Goal: Task Accomplishment & Management: Use online tool/utility

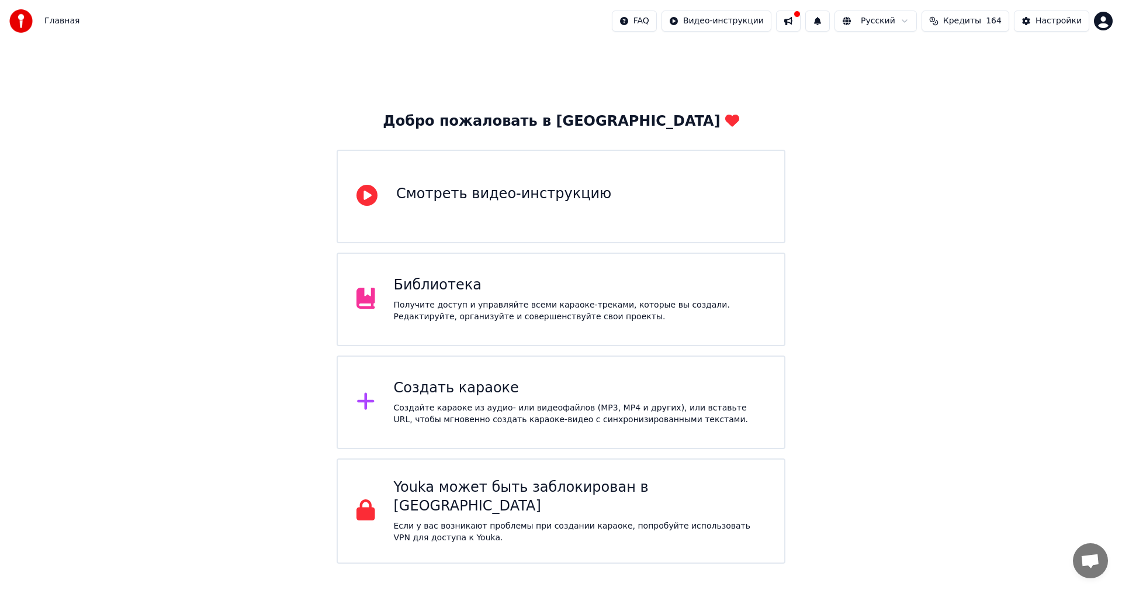
click at [539, 374] on div "Создать караоке Создайте караоке из аудио- или видеофайлов (MP3, MP4 и других),…" at bounding box center [561, 401] width 449 height 93
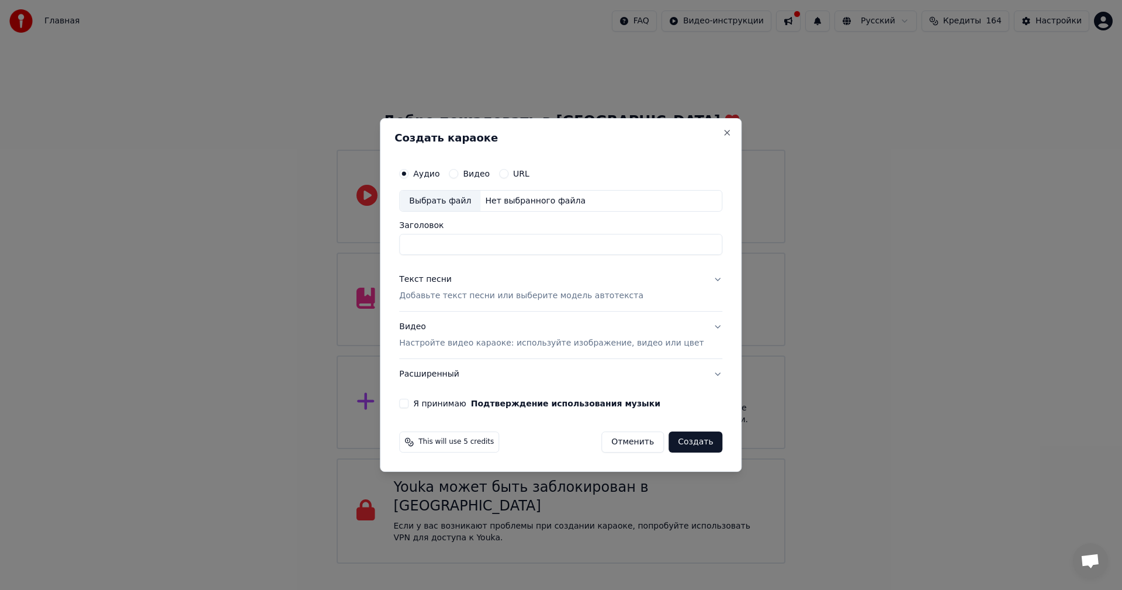
click at [454, 192] on div "Выбрать файл" at bounding box center [440, 200] width 81 height 21
type input "**********"
click at [486, 298] on p "Добавьте текст песни или выберите модель автотекста" at bounding box center [521, 296] width 244 height 12
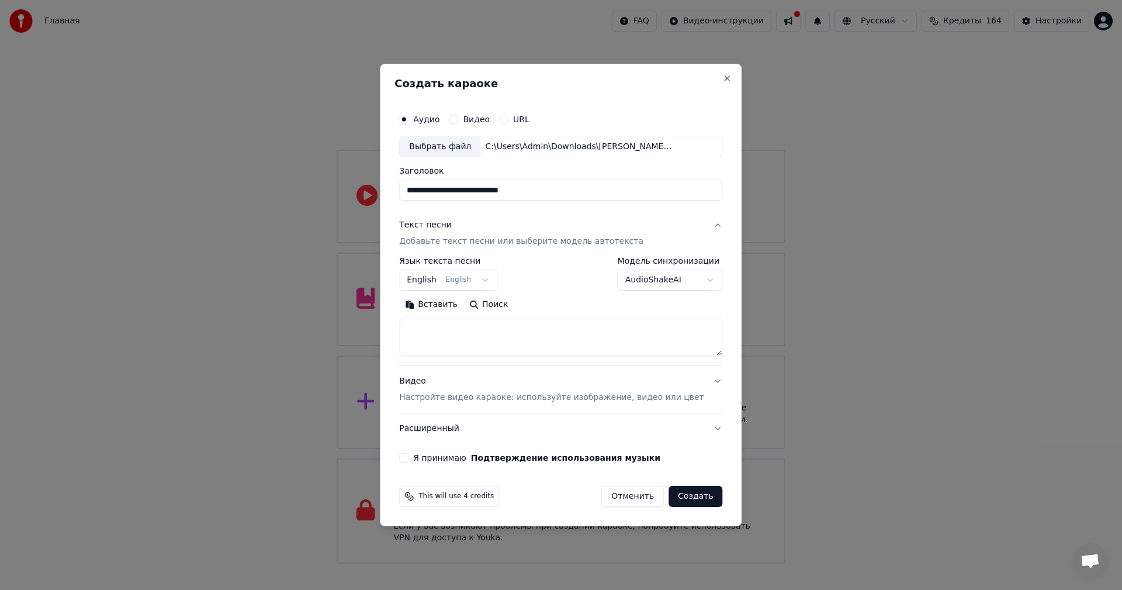
click at [502, 350] on textarea at bounding box center [560, 337] width 323 height 37
paste textarea "**********"
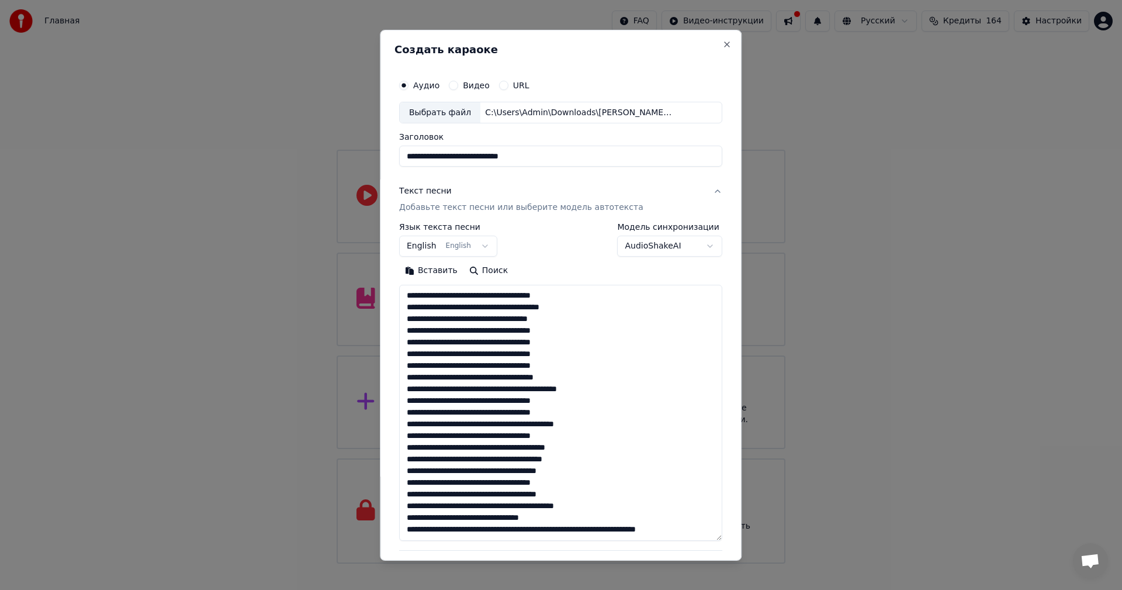
scroll to position [226, 0]
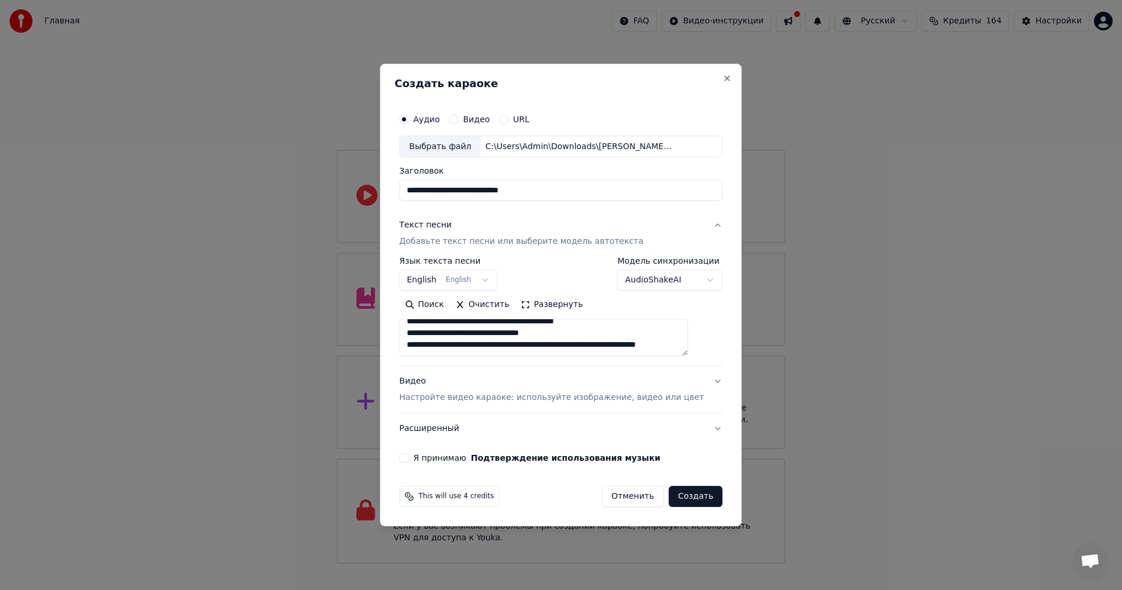
type textarea "**********"
click at [515, 398] on p "Настройте видео караоке: используйте изображение, видео или цвет" at bounding box center [551, 397] width 304 height 12
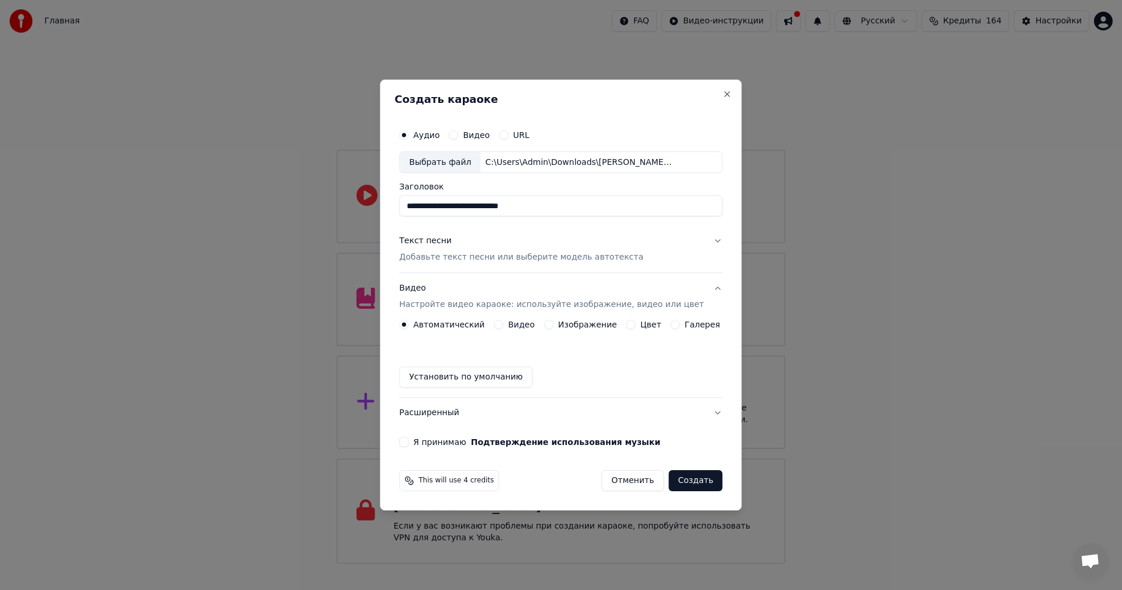
click at [548, 324] on button "Изображение" at bounding box center [548, 324] width 9 height 9
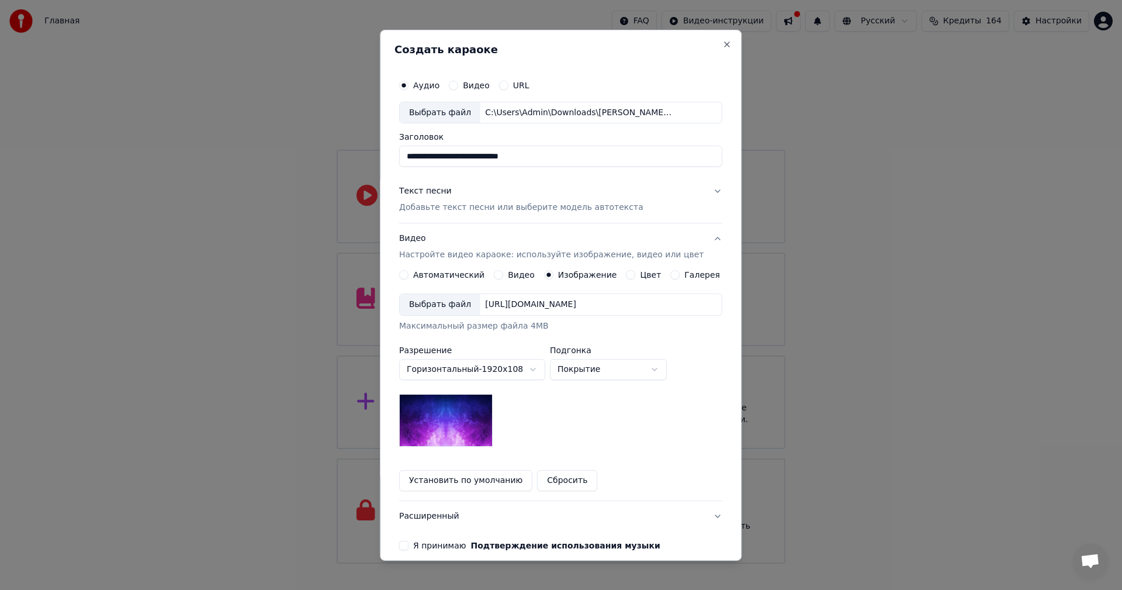
click at [446, 301] on div "Выбрать файл" at bounding box center [440, 304] width 81 height 21
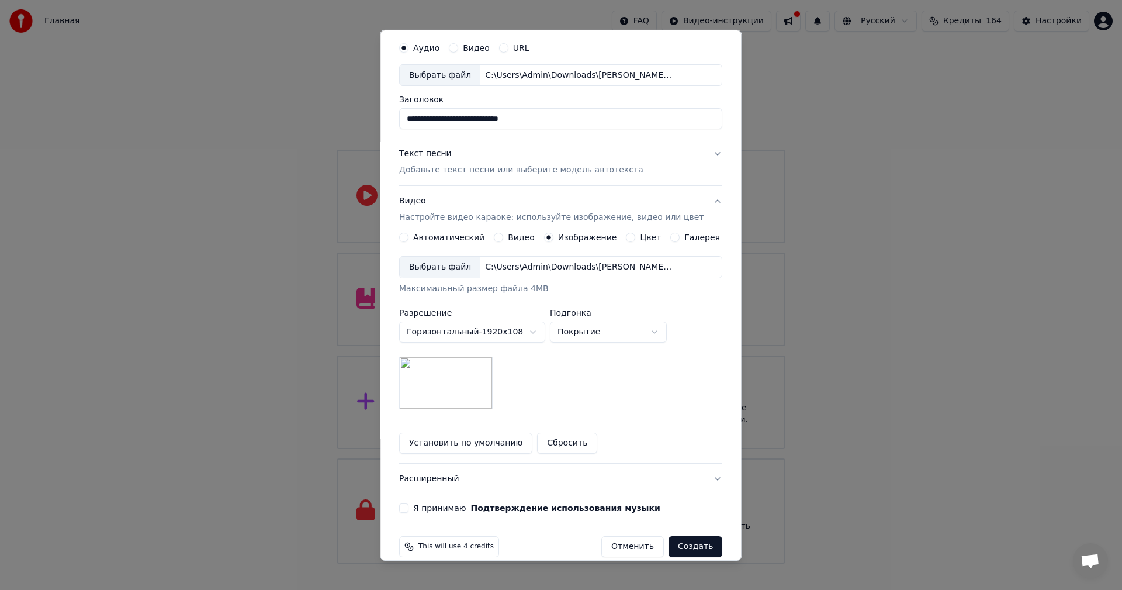
scroll to position [53, 0]
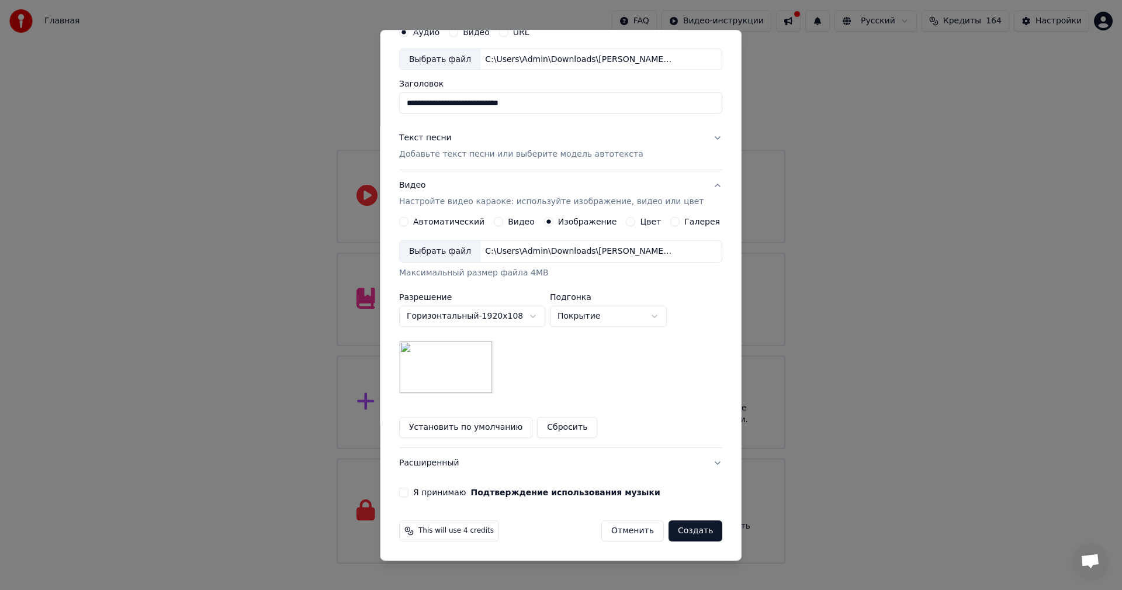
click at [407, 491] on button "Я принимаю Подтверждение использования музыки" at bounding box center [403, 491] width 9 height 9
click at [675, 531] on button "Создать" at bounding box center [695, 530] width 54 height 21
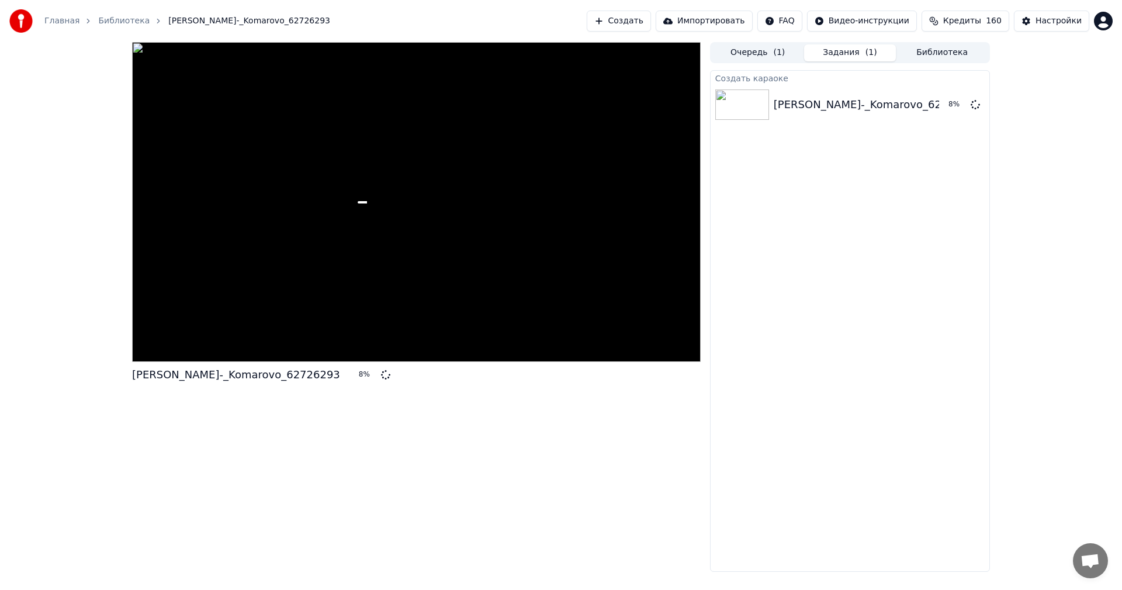
click at [643, 23] on button "Создать" at bounding box center [619, 21] width 64 height 21
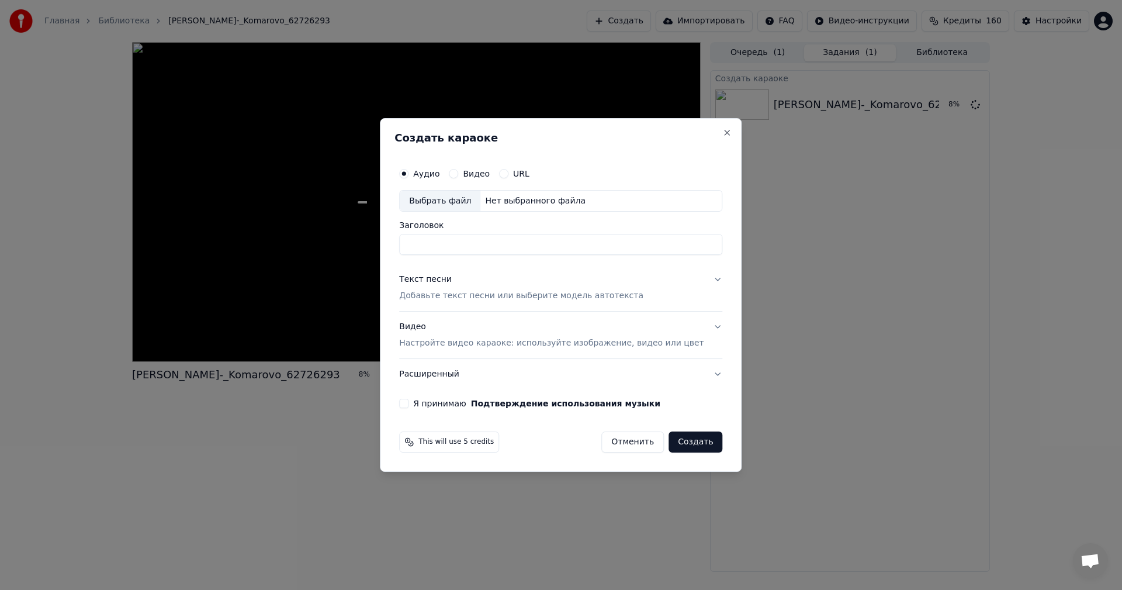
click at [457, 204] on div "Выбрать файл" at bounding box center [440, 200] width 81 height 21
type input "**********"
click at [463, 294] on p "Добавьте текст песни или выберите модель автотекста" at bounding box center [521, 296] width 244 height 12
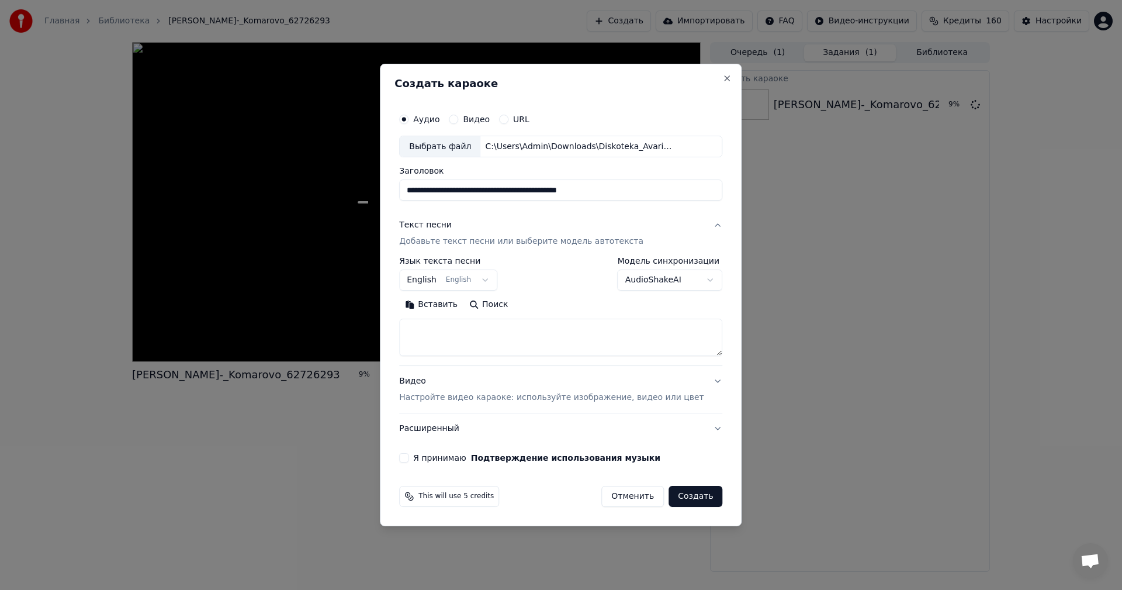
click at [521, 340] on textarea at bounding box center [560, 337] width 323 height 37
paste textarea "**********"
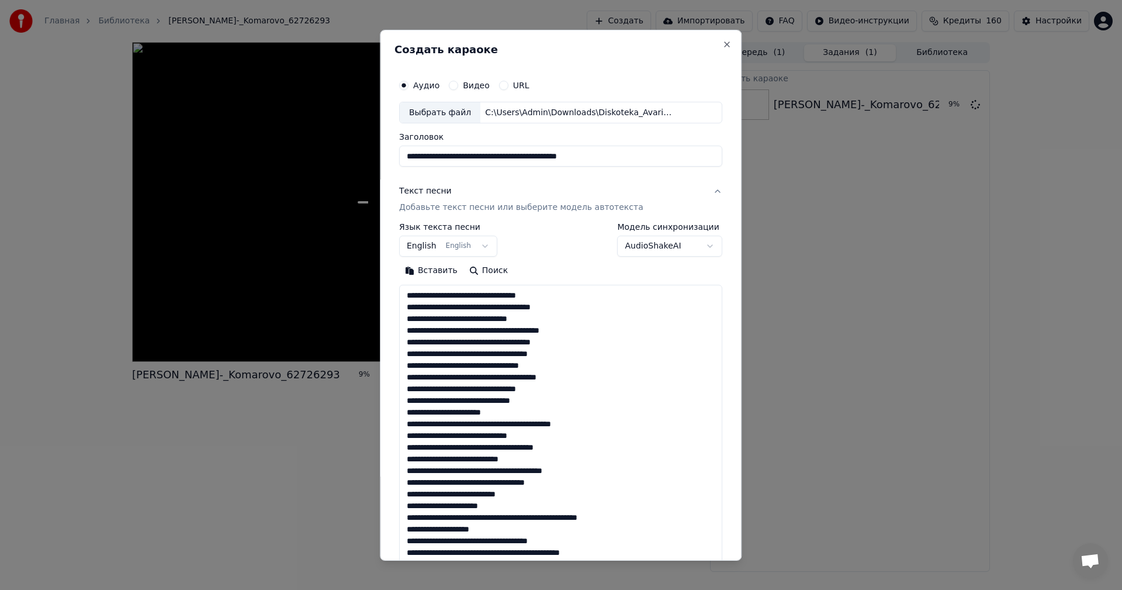
scroll to position [575, 0]
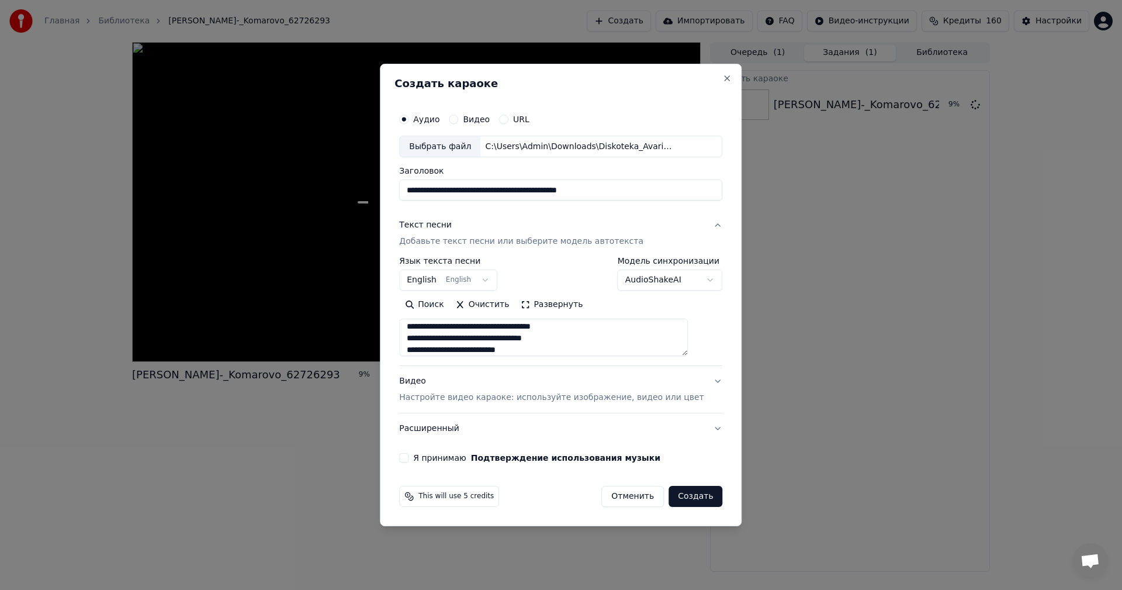
type textarea "**********"
click at [515, 398] on p "Настройте видео караоке: используйте изображение, видео или цвет" at bounding box center [551, 397] width 304 height 12
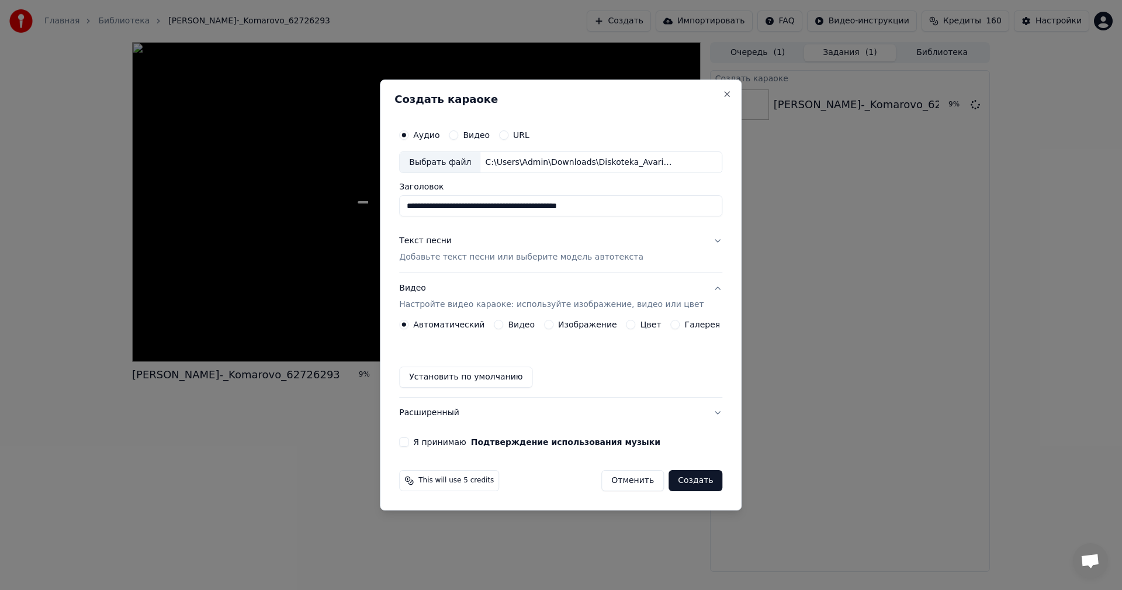
click at [547, 322] on button "Изображение" at bounding box center [548, 324] width 9 height 9
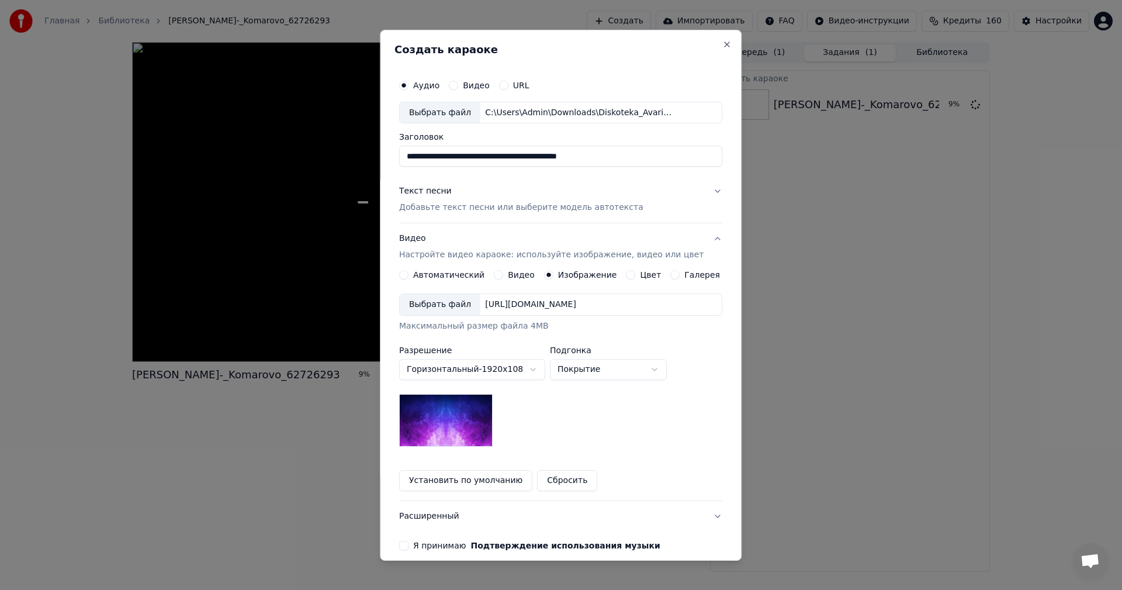
click at [441, 306] on div "Выбрать файл" at bounding box center [440, 304] width 81 height 21
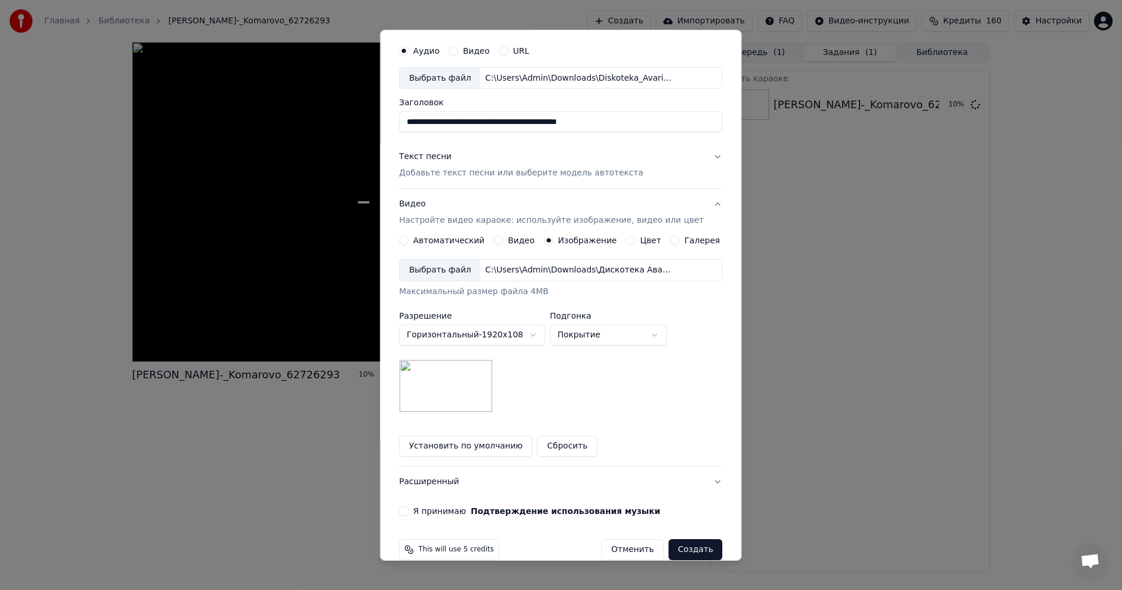
scroll to position [53, 0]
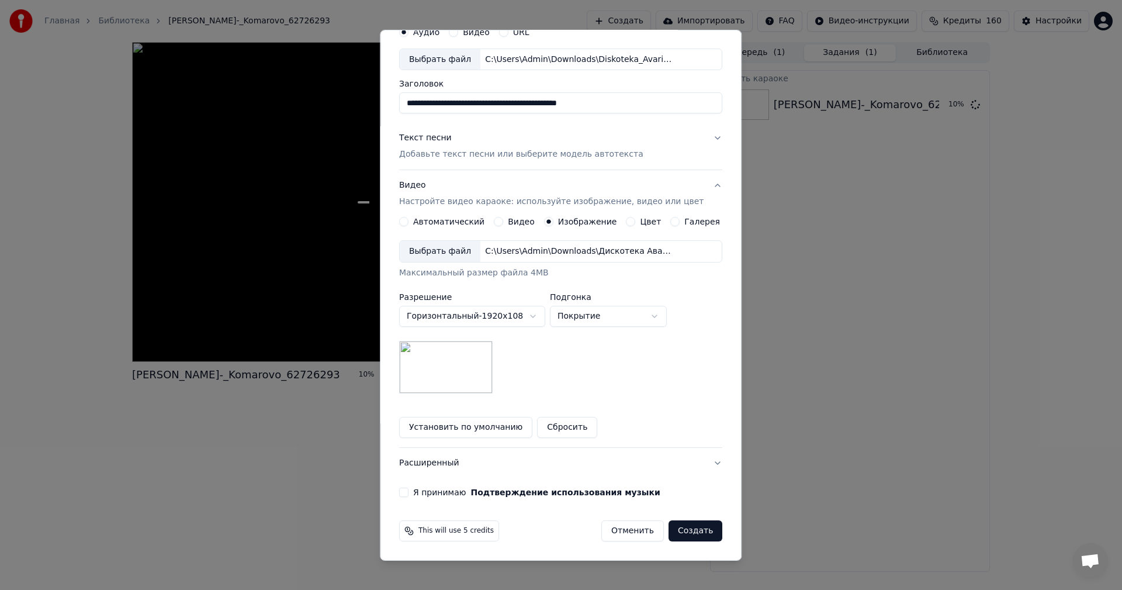
click at [408, 489] on button "Я принимаю Подтверждение использования музыки" at bounding box center [403, 491] width 9 height 9
click at [680, 528] on button "Создать" at bounding box center [695, 530] width 54 height 21
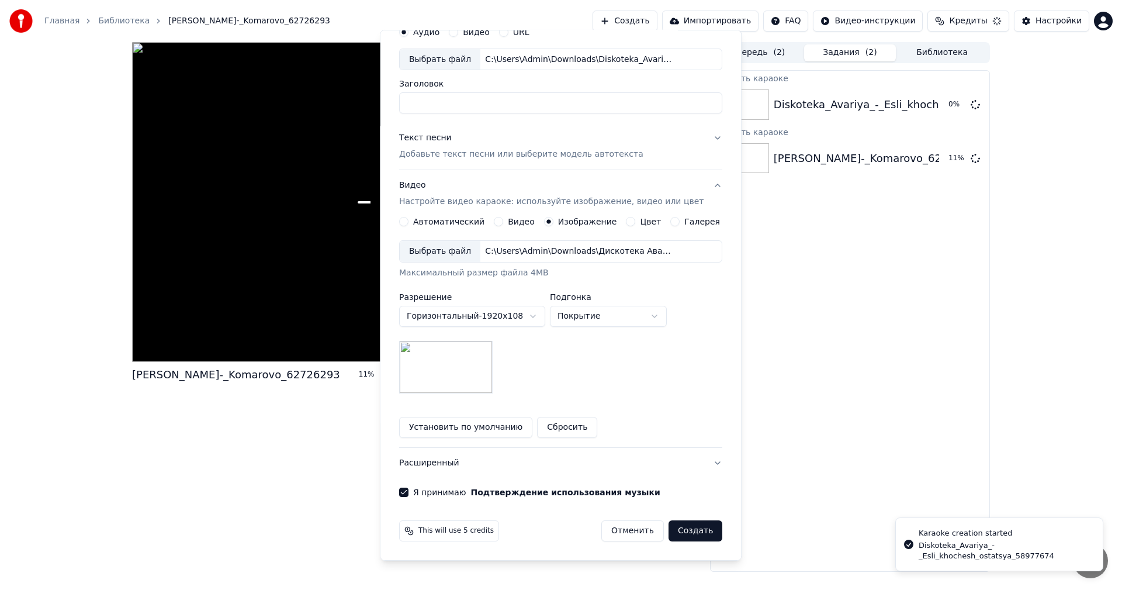
scroll to position [0, 0]
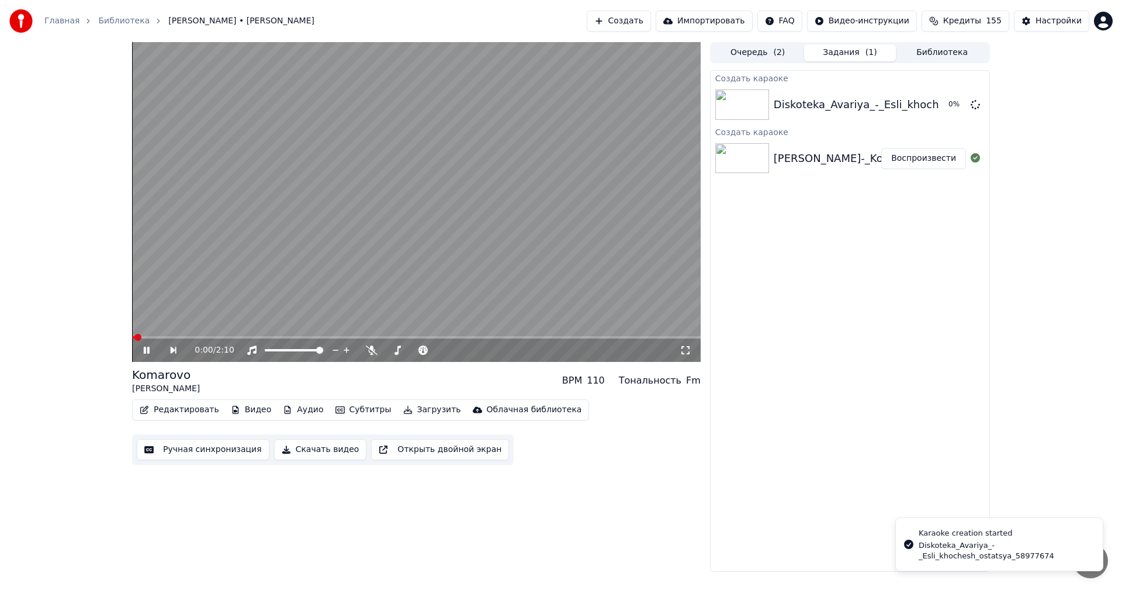
click at [490, 256] on video at bounding box center [416, 202] width 568 height 320
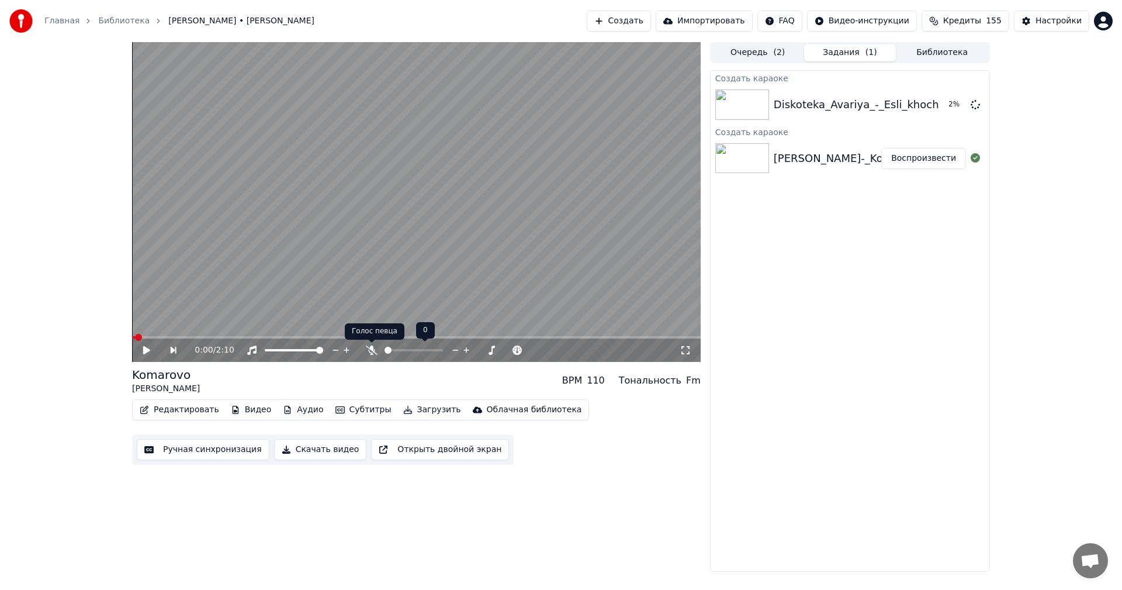
click at [368, 351] on icon at bounding box center [372, 349] width 12 height 9
click at [187, 446] on button "Ручная синхронизация" at bounding box center [203, 449] width 133 height 21
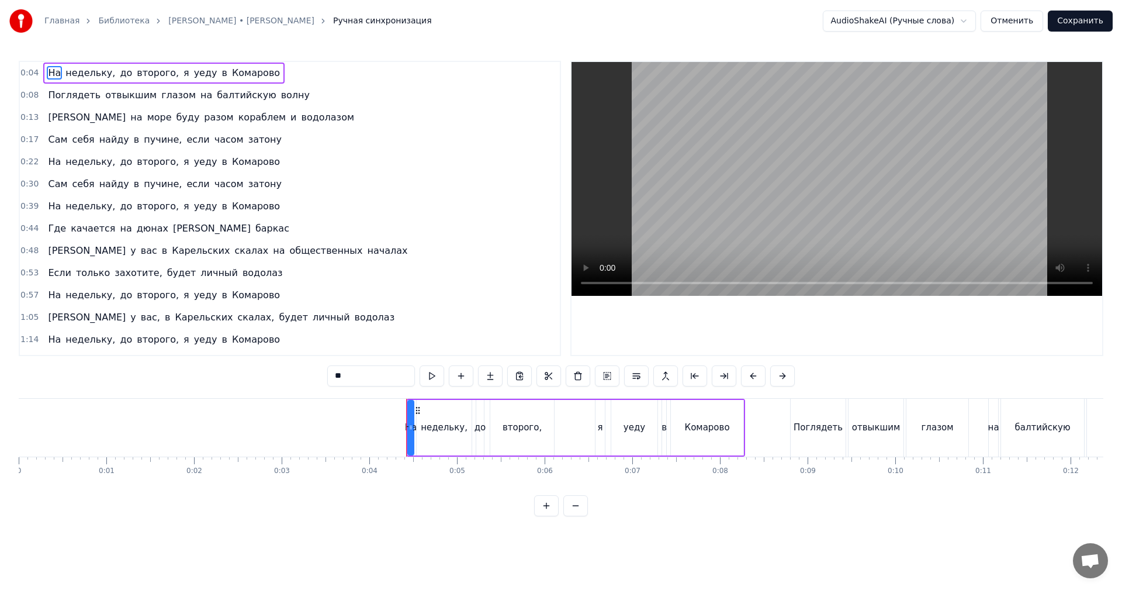
click at [713, 164] on video at bounding box center [836, 179] width 531 height 234
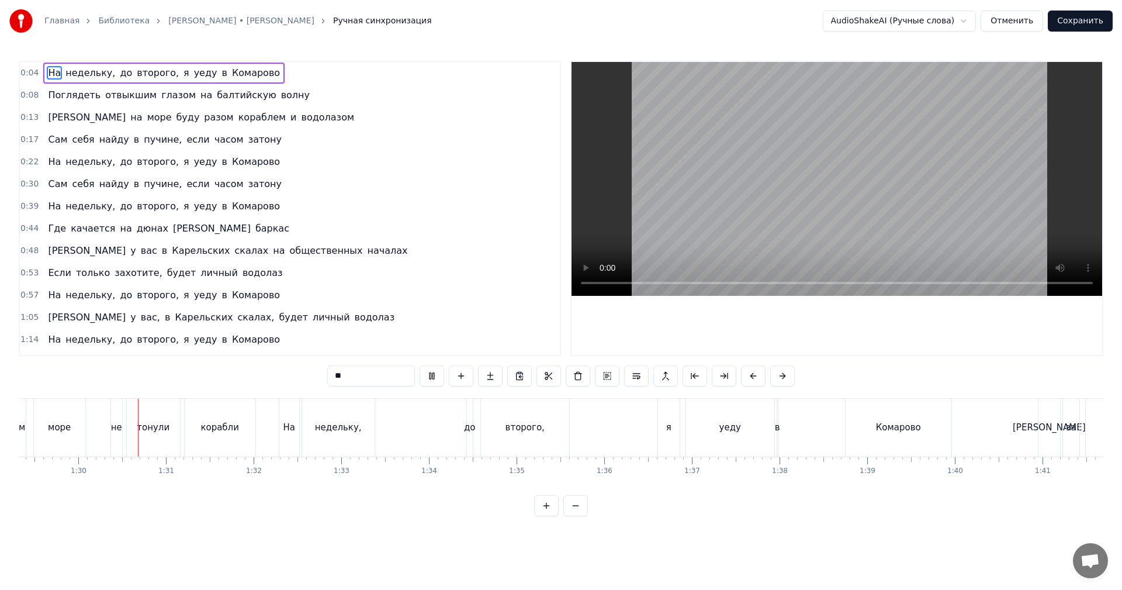
scroll to position [0, 7828]
click at [801, 248] on video at bounding box center [836, 179] width 531 height 234
click at [888, 431] on div "Комарово" at bounding box center [897, 427] width 45 height 13
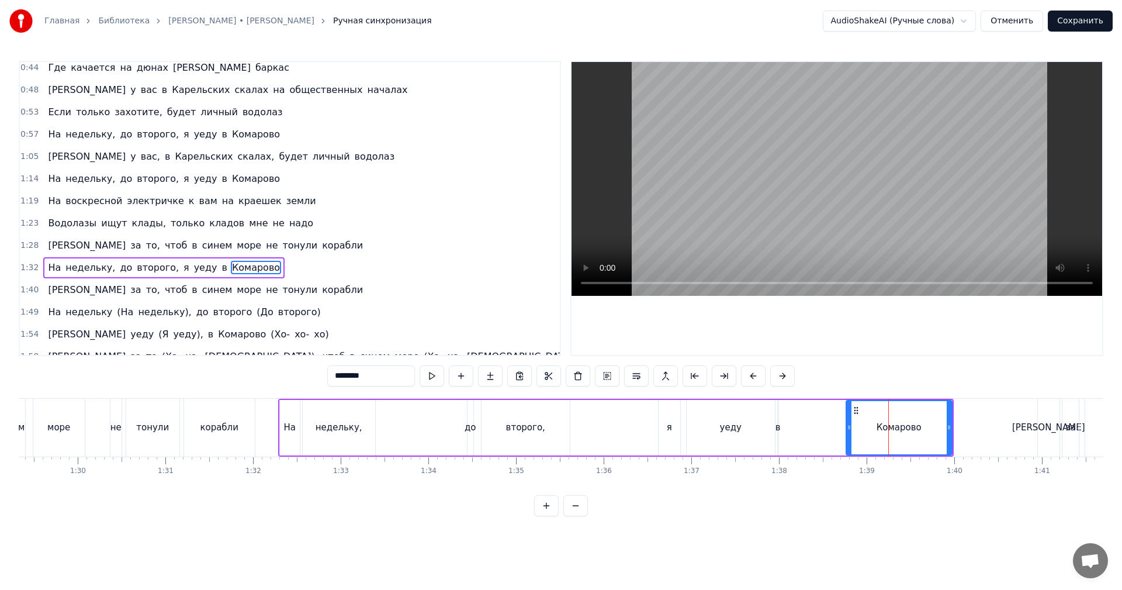
scroll to position [174, 0]
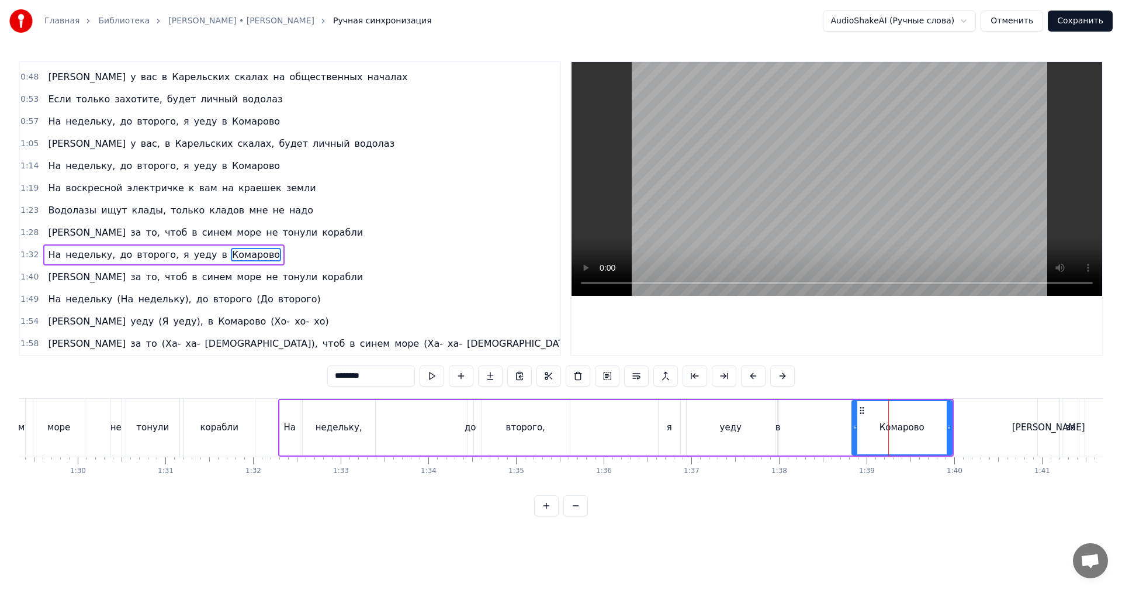
click at [855, 435] on div at bounding box center [854, 427] width 5 height 53
click at [779, 432] on div "в" at bounding box center [777, 427] width 5 height 13
type input "*"
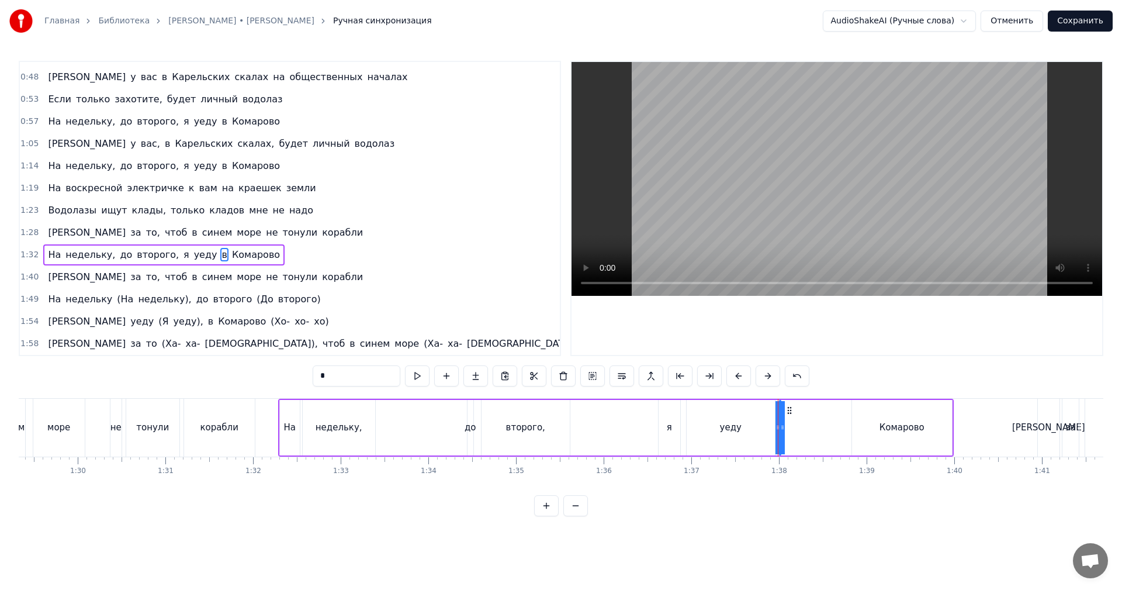
drag, startPoint x: 780, startPoint y: 431, endPoint x: 788, endPoint y: 428, distance: 8.9
click at [788, 428] on div "На недельку, до второго, я уеду в [GEOGRAPHIC_DATA]" at bounding box center [615, 427] width 675 height 58
click at [777, 432] on div "в" at bounding box center [778, 427] width 5 height 13
drag, startPoint x: 777, startPoint y: 432, endPoint x: 793, endPoint y: 418, distance: 20.7
click at [792, 425] on div at bounding box center [790, 427] width 5 height 53
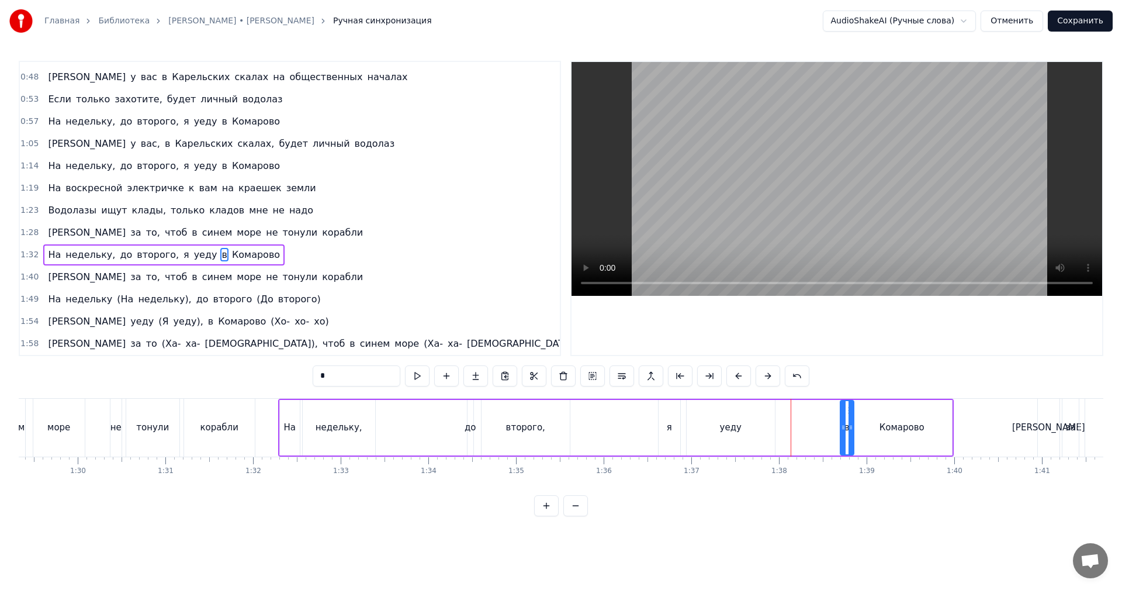
drag, startPoint x: 785, startPoint y: 412, endPoint x: 833, endPoint y: 416, distance: 47.5
click at [844, 415] on div "в" at bounding box center [847, 427] width 12 height 53
drag, startPoint x: 741, startPoint y: 416, endPoint x: 835, endPoint y: 319, distance: 134.7
click at [743, 416] on div "уеду" at bounding box center [730, 428] width 88 height 56
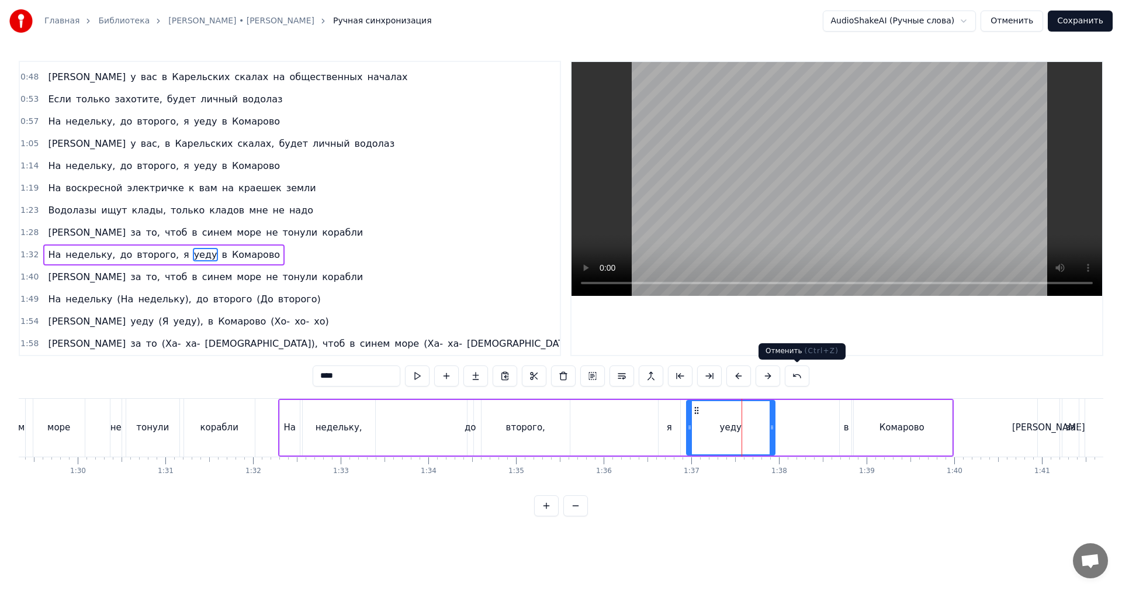
click at [862, 204] on video at bounding box center [836, 179] width 531 height 234
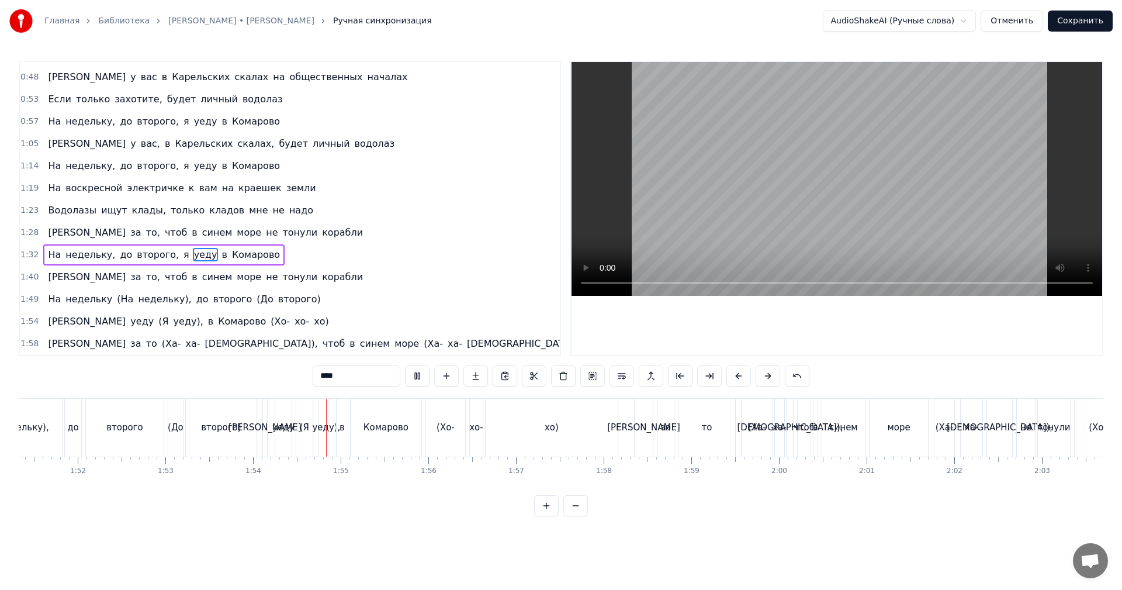
scroll to position [0, 9815]
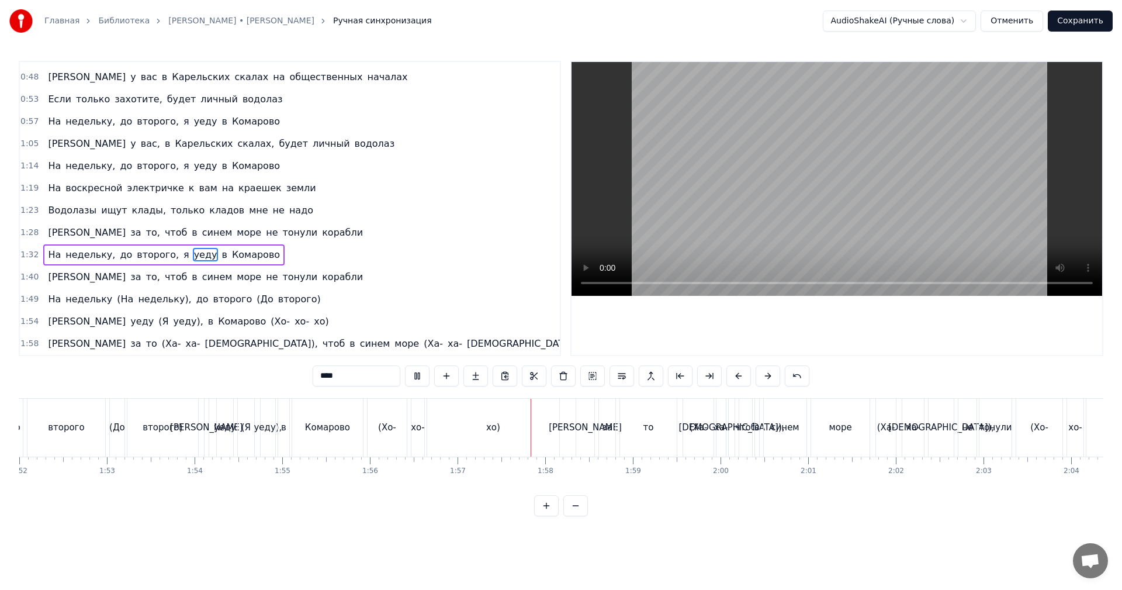
click at [741, 187] on video at bounding box center [836, 179] width 531 height 234
click at [491, 428] on div "хо)" at bounding box center [493, 427] width 14 height 13
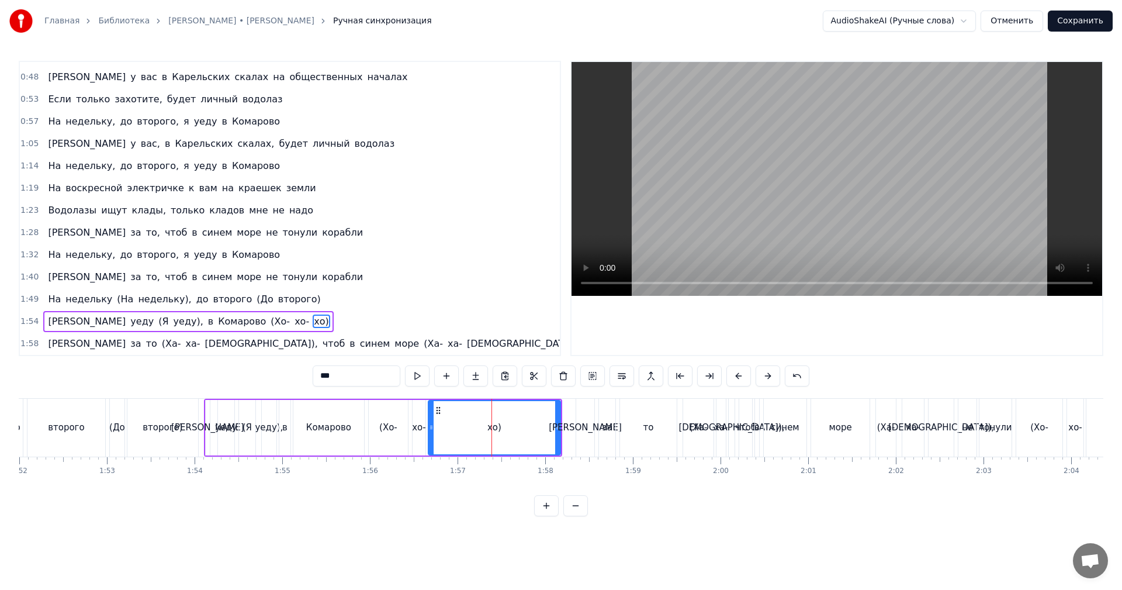
click at [293, 321] on span "хо-" at bounding box center [301, 320] width 17 height 13
click at [269, 323] on span "(Хо-" at bounding box center [280, 320] width 22 height 13
type input "*"
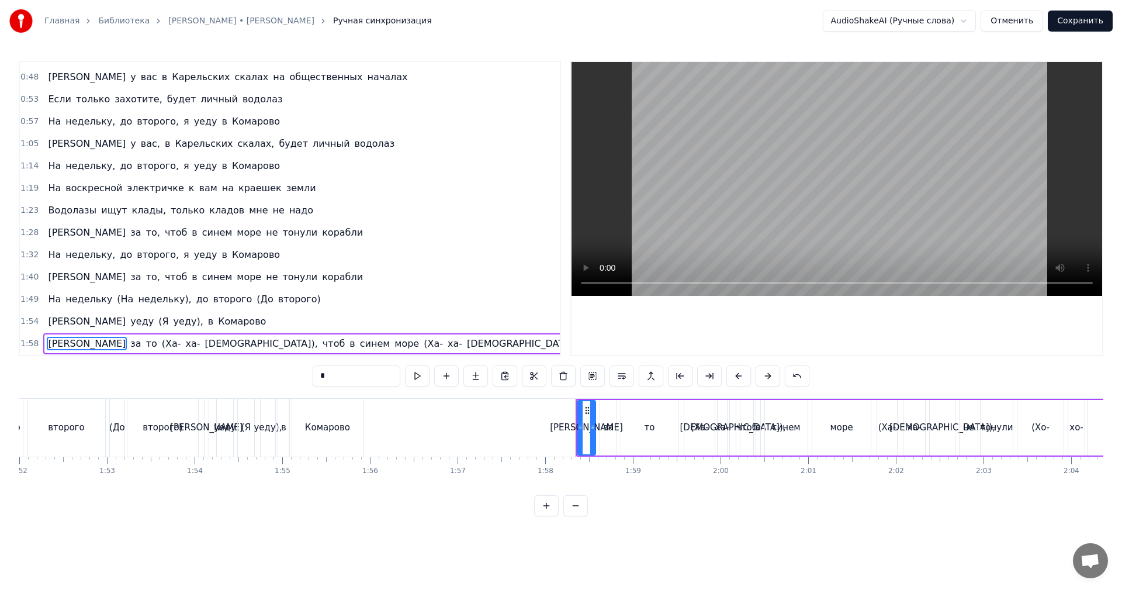
click at [31, 322] on span "1:54" at bounding box center [29, 321] width 18 height 12
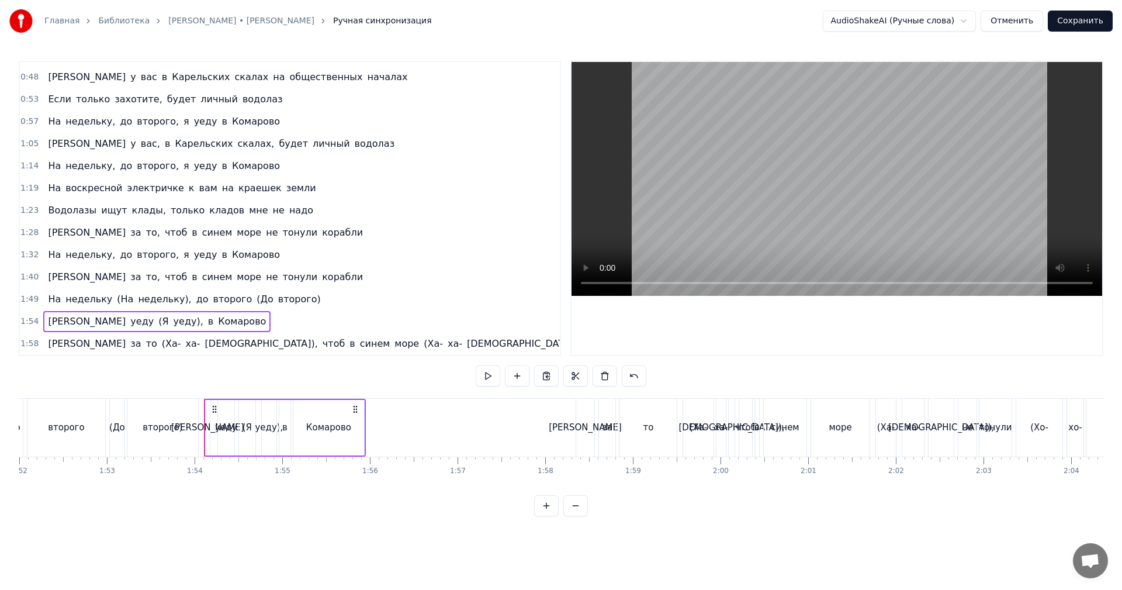
click at [314, 417] on div "Комарово" at bounding box center [328, 428] width 71 height 56
click at [352, 408] on div "Комарово" at bounding box center [329, 427] width 70 height 53
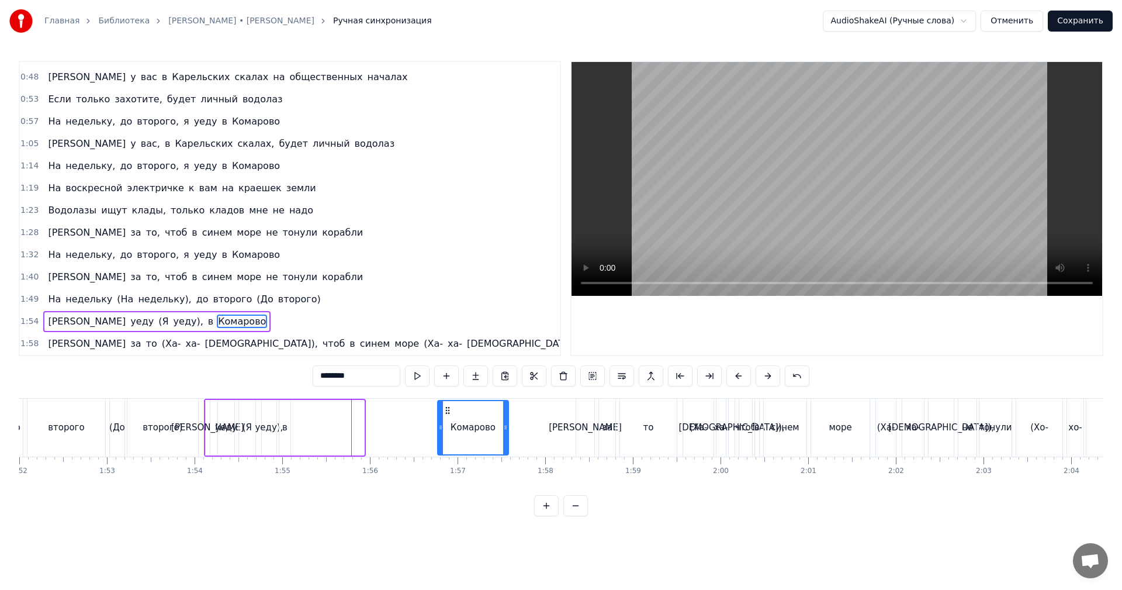
drag, startPoint x: 301, startPoint y: 410, endPoint x: 446, endPoint y: 414, distance: 144.4
click at [446, 414] on icon at bounding box center [447, 409] width 9 height 9
drag, startPoint x: 171, startPoint y: 424, endPoint x: 414, endPoint y: 283, distance: 280.9
click at [171, 424] on div "второго)" at bounding box center [163, 427] width 40 height 13
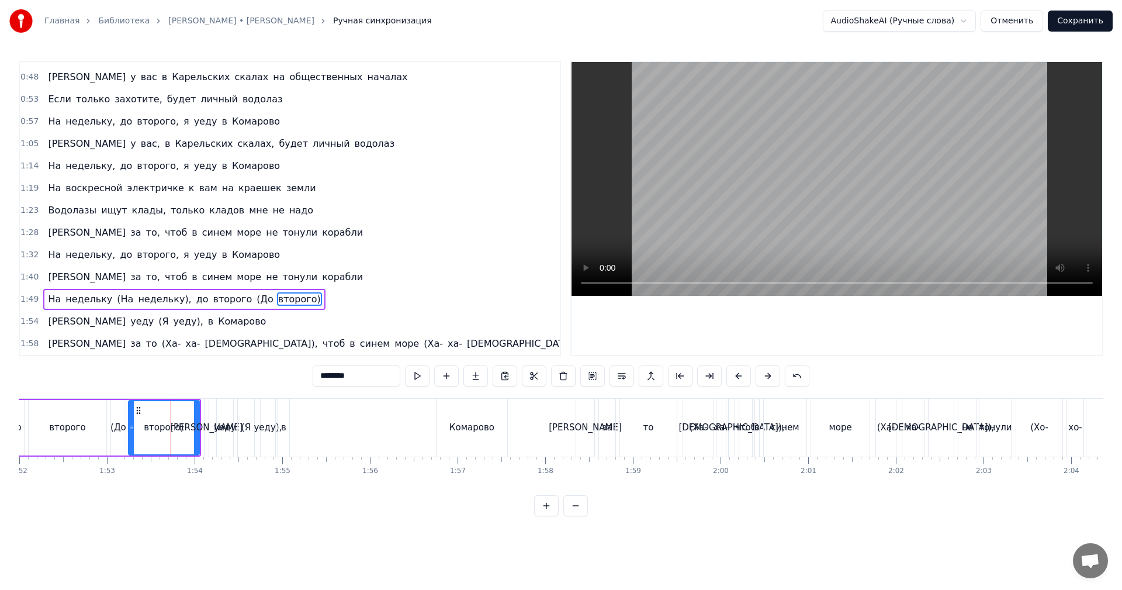
click at [793, 166] on video at bounding box center [836, 179] width 531 height 234
click at [763, 202] on video at bounding box center [836, 179] width 531 height 234
click at [283, 425] on div "в" at bounding box center [283, 427] width 5 height 13
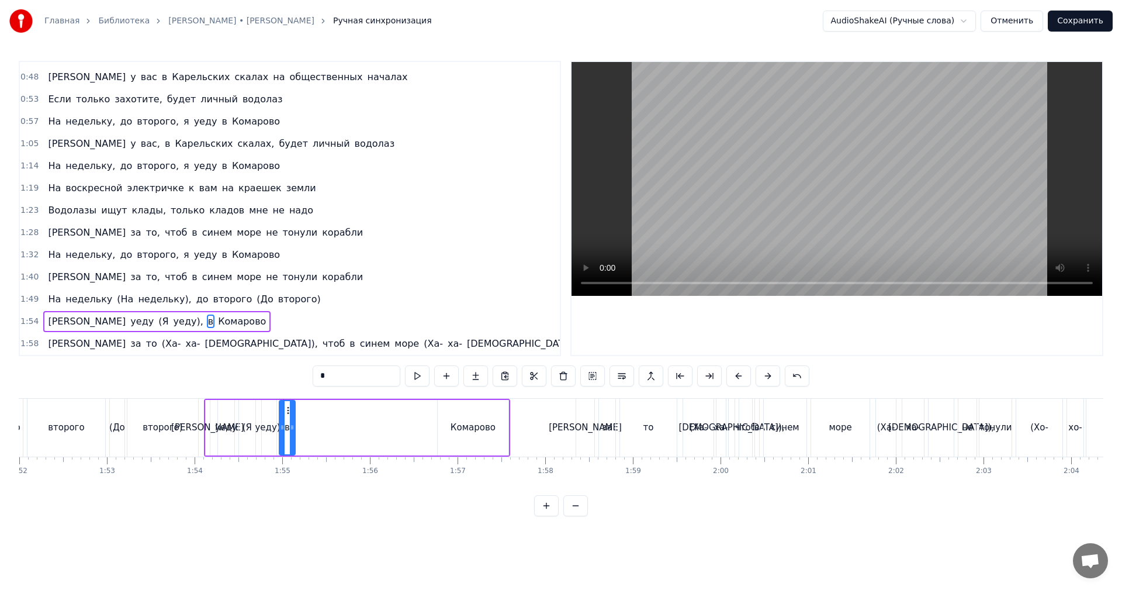
click at [294, 407] on div at bounding box center [292, 427] width 5 height 53
drag, startPoint x: 287, startPoint y: 407, endPoint x: 429, endPoint y: 411, distance: 142.0
click at [429, 411] on icon at bounding box center [431, 409] width 9 height 9
click at [268, 423] on div "уеду)," at bounding box center [269, 427] width 28 height 13
drag, startPoint x: 272, startPoint y: 409, endPoint x: 283, endPoint y: 407, distance: 11.2
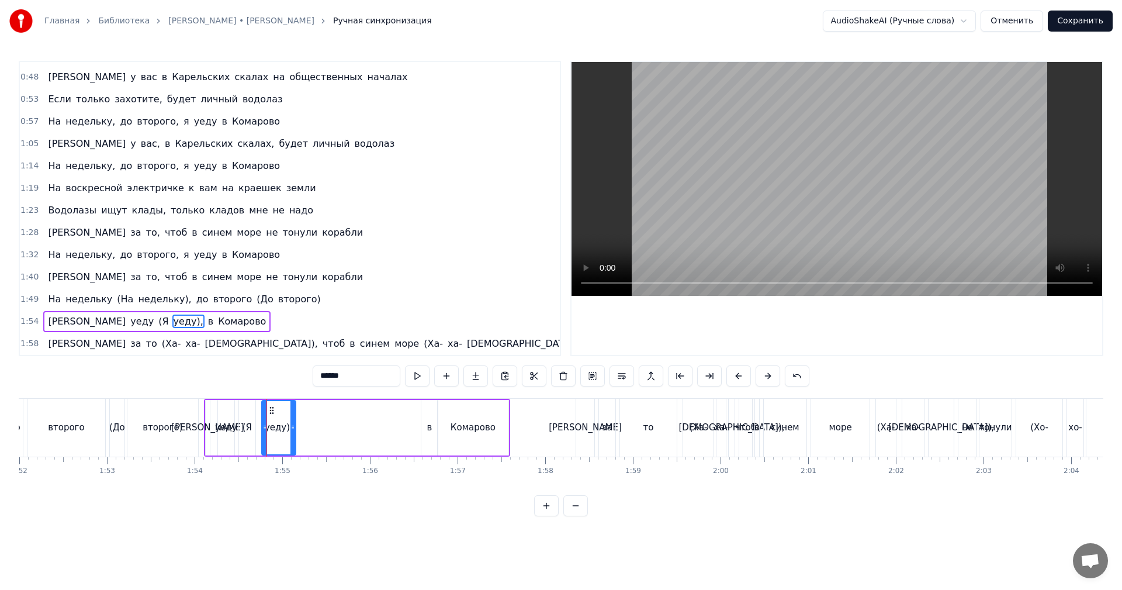
click at [292, 406] on div at bounding box center [292, 427] width 5 height 53
drag, startPoint x: 272, startPoint y: 408, endPoint x: 388, endPoint y: 410, distance: 115.7
click at [380, 410] on icon at bounding box center [374, 409] width 9 height 9
click at [252, 419] on div "(Я" at bounding box center [247, 428] width 16 height 56
click at [268, 410] on div at bounding box center [269, 427] width 5 height 53
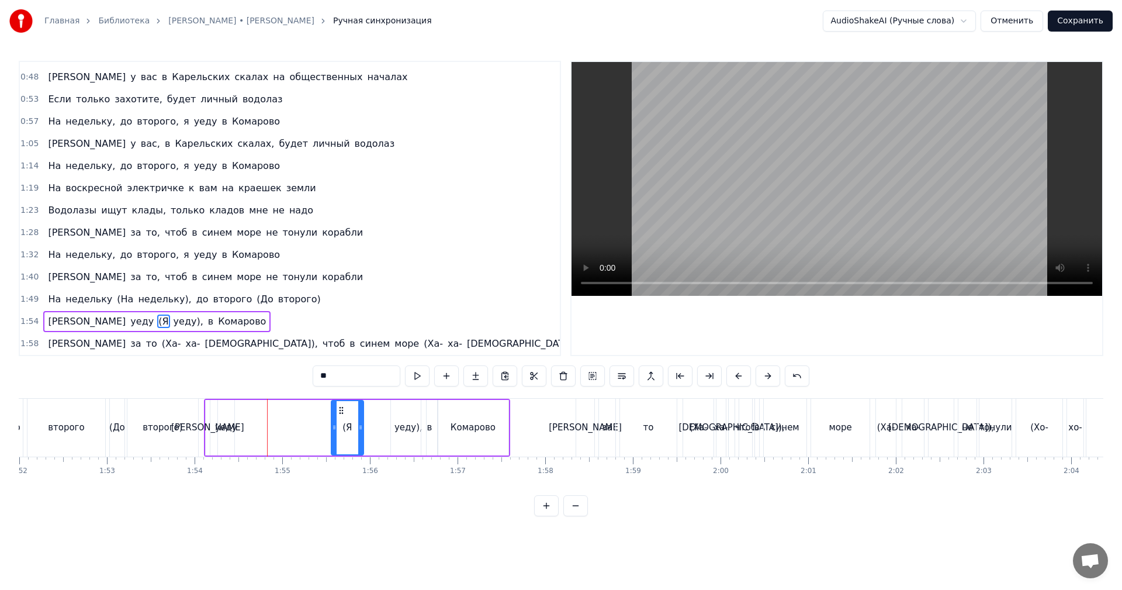
drag, startPoint x: 245, startPoint y: 410, endPoint x: 339, endPoint y: 412, distance: 93.5
click at [345, 410] on icon at bounding box center [341, 409] width 9 height 9
click at [231, 425] on div "уеду" at bounding box center [226, 427] width 22 height 13
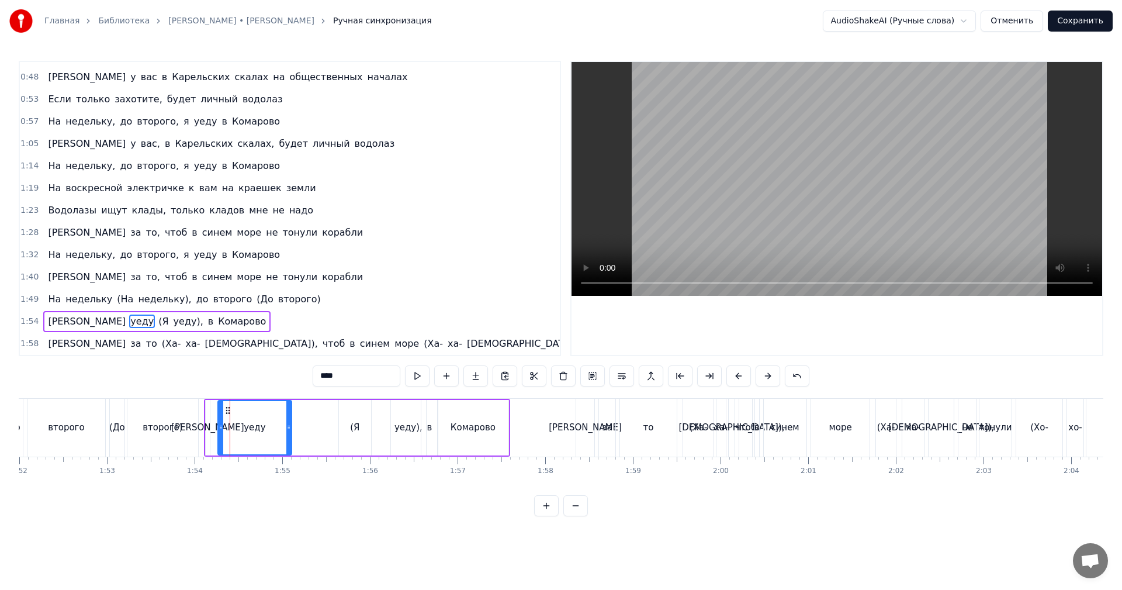
drag, startPoint x: 231, startPoint y: 425, endPoint x: 310, endPoint y: 419, distance: 79.7
click at [291, 421] on div at bounding box center [288, 427] width 5 height 53
drag, startPoint x: 353, startPoint y: 415, endPoint x: 341, endPoint y: 411, distance: 12.9
click at [352, 415] on div "(Я" at bounding box center [355, 428] width 32 height 56
drag, startPoint x: 343, startPoint y: 407, endPoint x: 307, endPoint y: 411, distance: 35.8
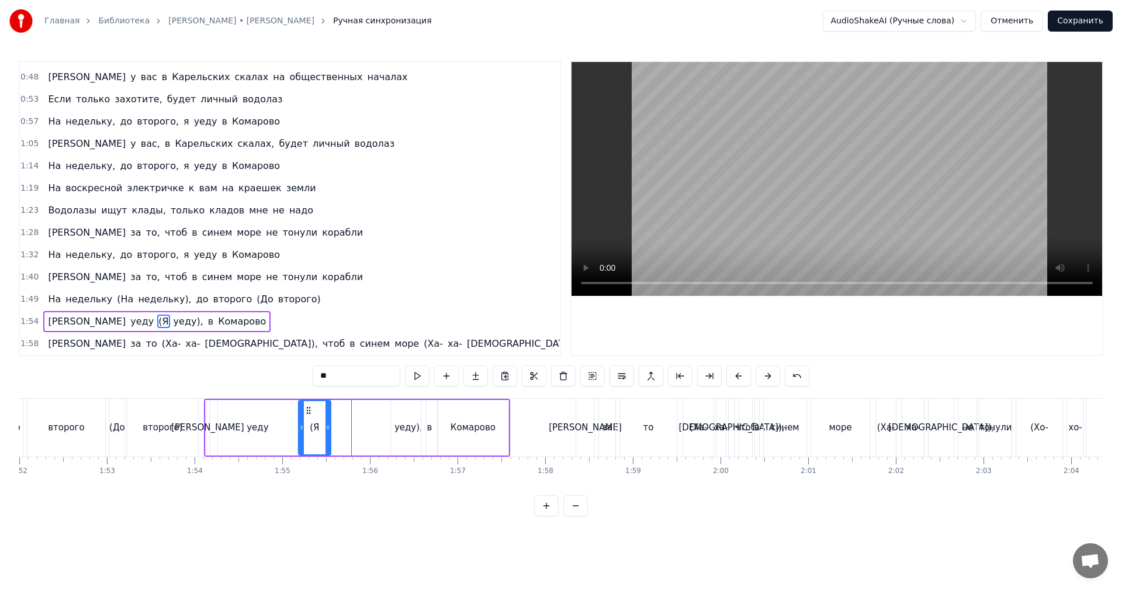
click at [307, 411] on icon at bounding box center [308, 409] width 9 height 9
drag, startPoint x: 328, startPoint y: 412, endPoint x: 318, endPoint y: 416, distance: 10.7
click at [318, 416] on div at bounding box center [317, 427] width 5 height 53
click at [404, 424] on div "уеду)," at bounding box center [408, 427] width 28 height 13
drag, startPoint x: 402, startPoint y: 407, endPoint x: 338, endPoint y: 414, distance: 64.7
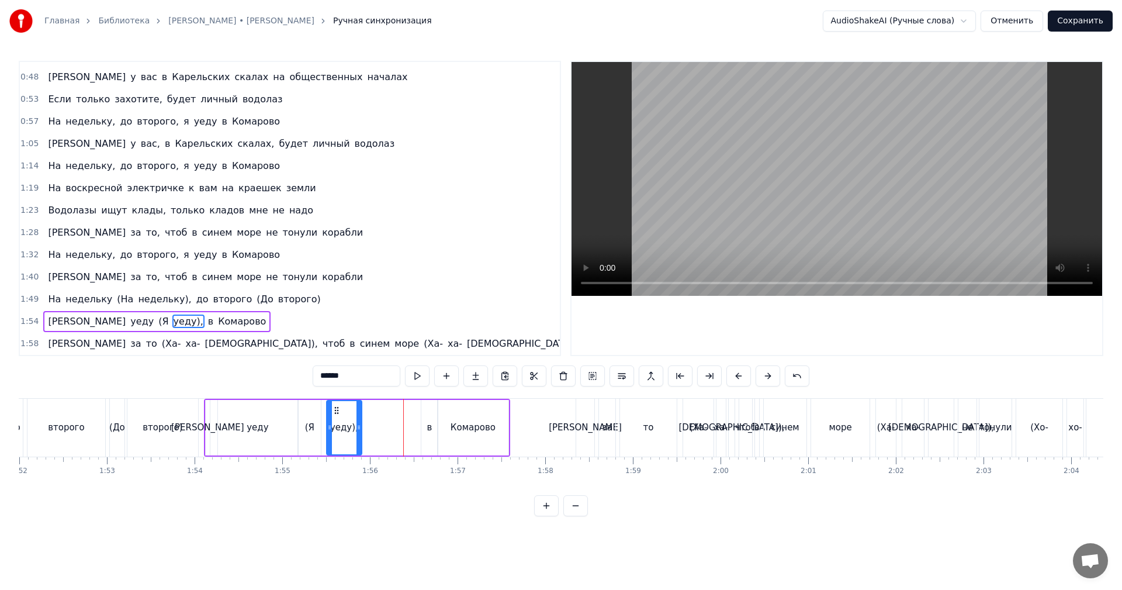
click at [338, 414] on icon at bounding box center [336, 409] width 9 height 9
drag, startPoint x: 358, startPoint y: 425, endPoint x: 383, endPoint y: 424, distance: 25.7
click at [383, 424] on icon at bounding box center [384, 426] width 5 height 9
click at [197, 427] on div "второго)" at bounding box center [163, 427] width 72 height 58
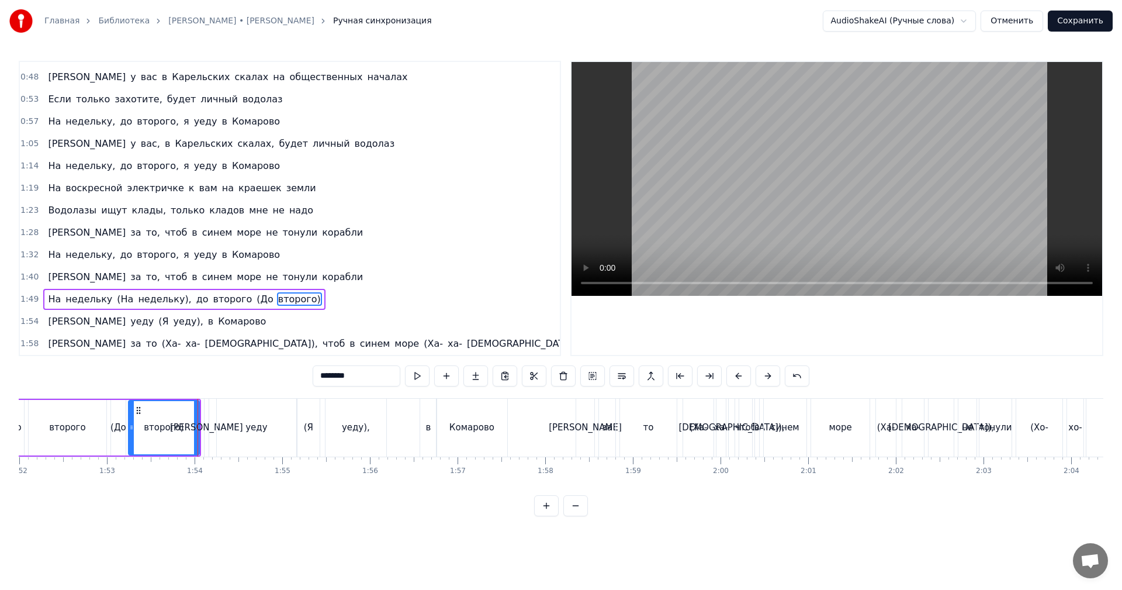
click at [780, 176] on video at bounding box center [836, 179] width 531 height 234
click at [778, 189] on video at bounding box center [836, 179] width 531 height 234
click at [436, 435] on div "Комарово" at bounding box center [472, 427] width 72 height 58
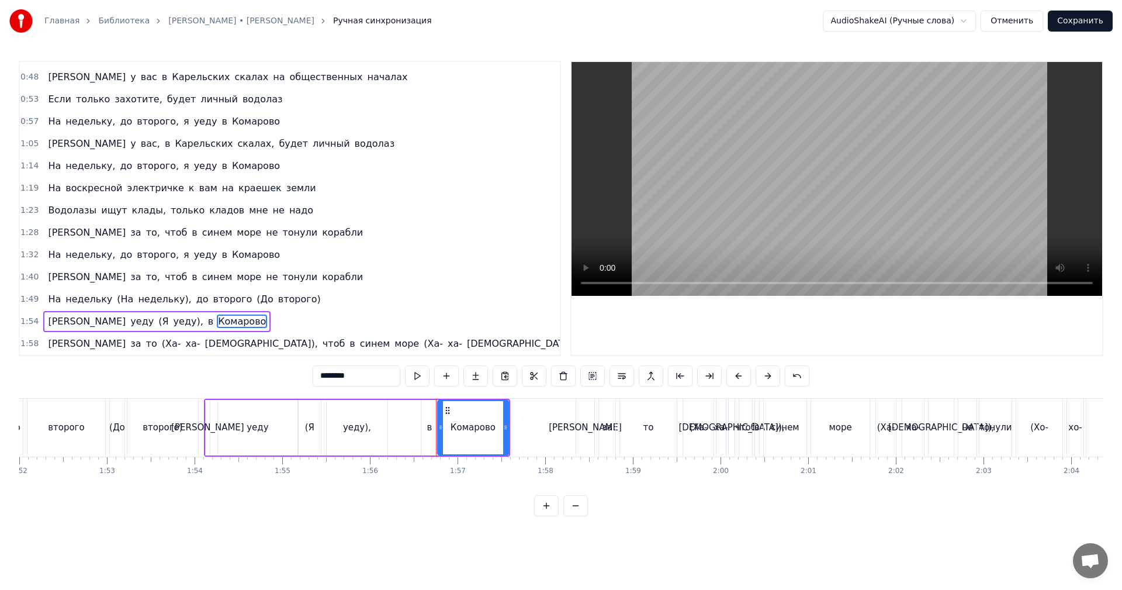
click at [434, 422] on div "в" at bounding box center [429, 428] width 16 height 56
drag, startPoint x: 431, startPoint y: 410, endPoint x: 442, endPoint y: 411, distance: 11.2
click at [395, 416] on div "в" at bounding box center [393, 427] width 15 height 53
click at [462, 411] on div "Комарово" at bounding box center [473, 428] width 71 height 56
drag, startPoint x: 440, startPoint y: 415, endPoint x: 397, endPoint y: 424, distance: 43.5
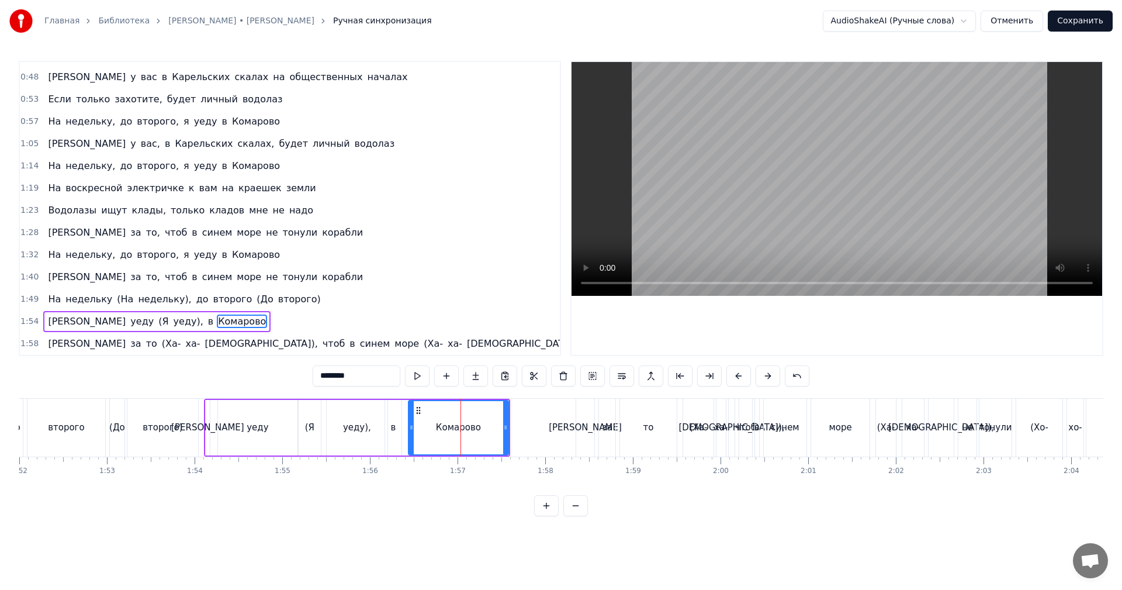
click at [409, 422] on div at bounding box center [411, 427] width 5 height 53
drag, startPoint x: 362, startPoint y: 427, endPoint x: 378, endPoint y: 418, distance: 18.3
click at [365, 425] on div "уеду)," at bounding box center [357, 427] width 28 height 13
type input "******"
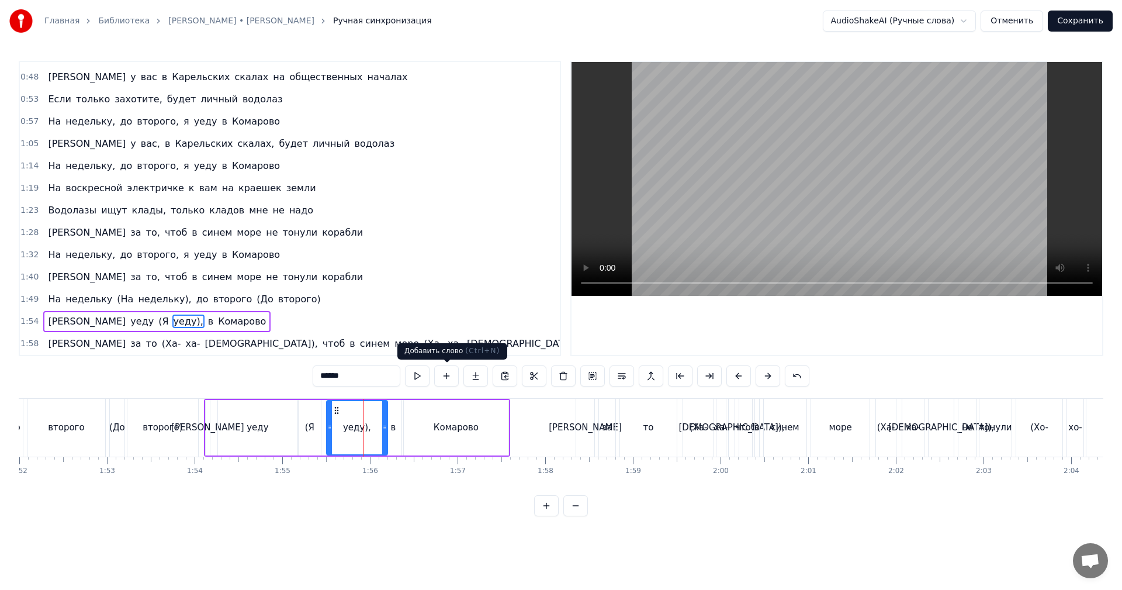
click at [685, 234] on video at bounding box center [836, 179] width 531 height 234
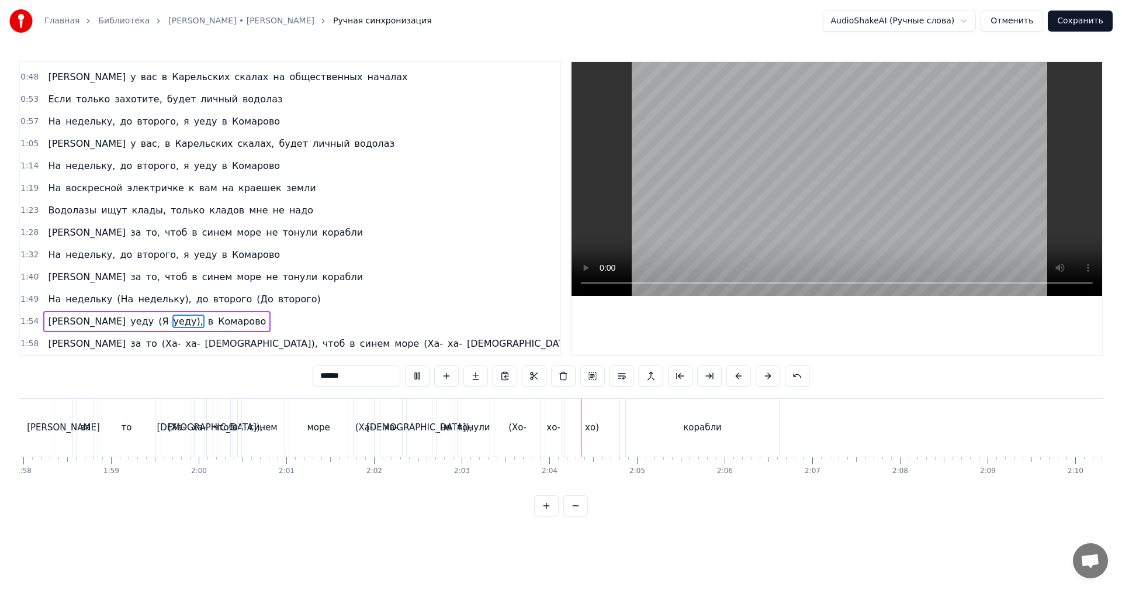
scroll to position [0, 10354]
click at [1093, 17] on button "Сохранить" at bounding box center [1080, 21] width 65 height 21
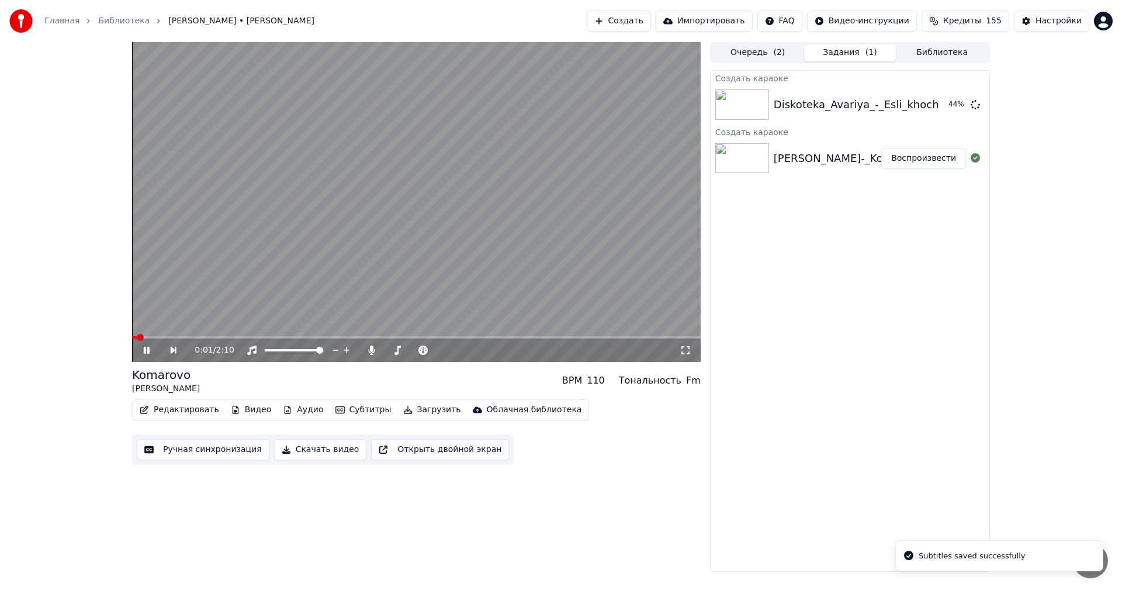
click at [445, 271] on video at bounding box center [416, 202] width 568 height 320
click at [293, 447] on button "Скачать видео" at bounding box center [320, 449] width 93 height 21
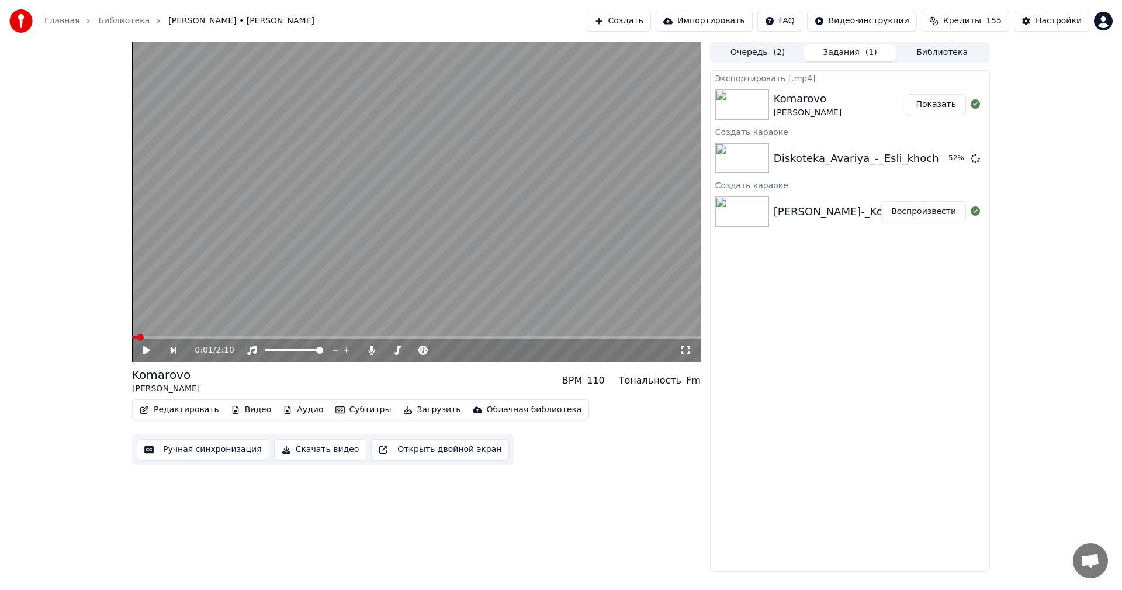
click at [946, 101] on button "Показать" at bounding box center [936, 104] width 60 height 21
click at [933, 161] on button "Воспроизвести" at bounding box center [923, 158] width 85 height 21
click at [234, 451] on button "Ручная синхронизация" at bounding box center [203, 449] width 133 height 21
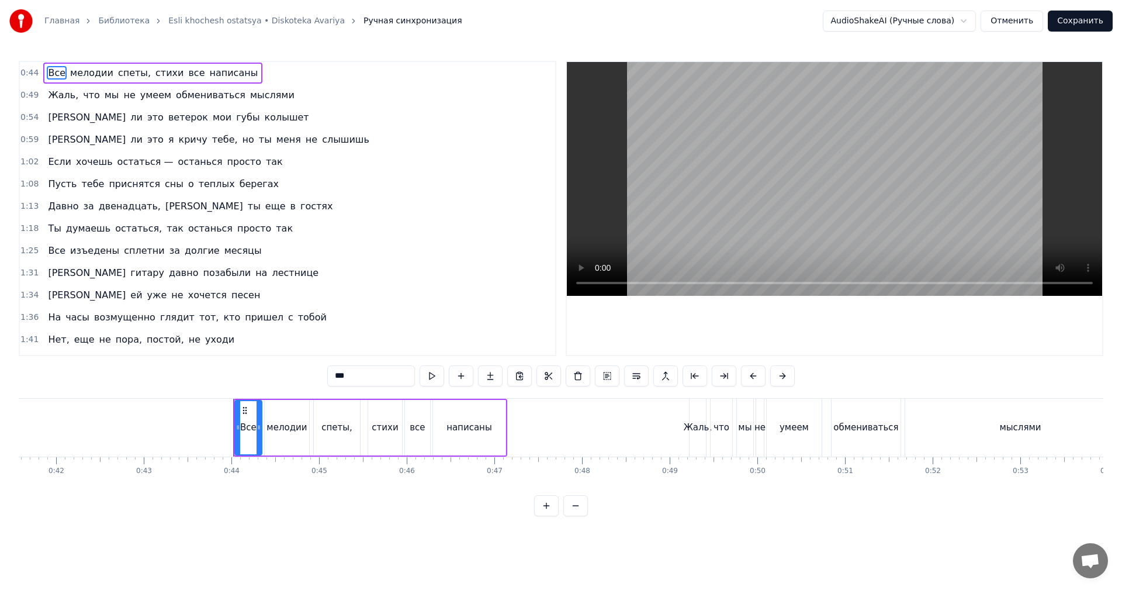
scroll to position [0, 3799]
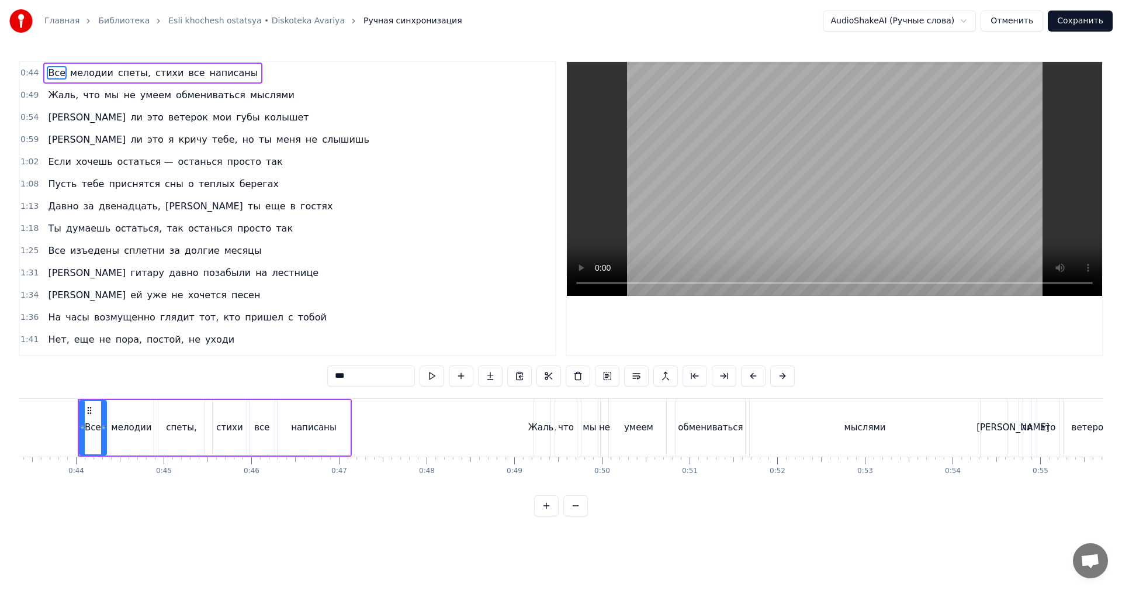
click at [738, 206] on video at bounding box center [834, 179] width 535 height 234
click at [857, 426] on div "мыслями" at bounding box center [864, 427] width 41 height 13
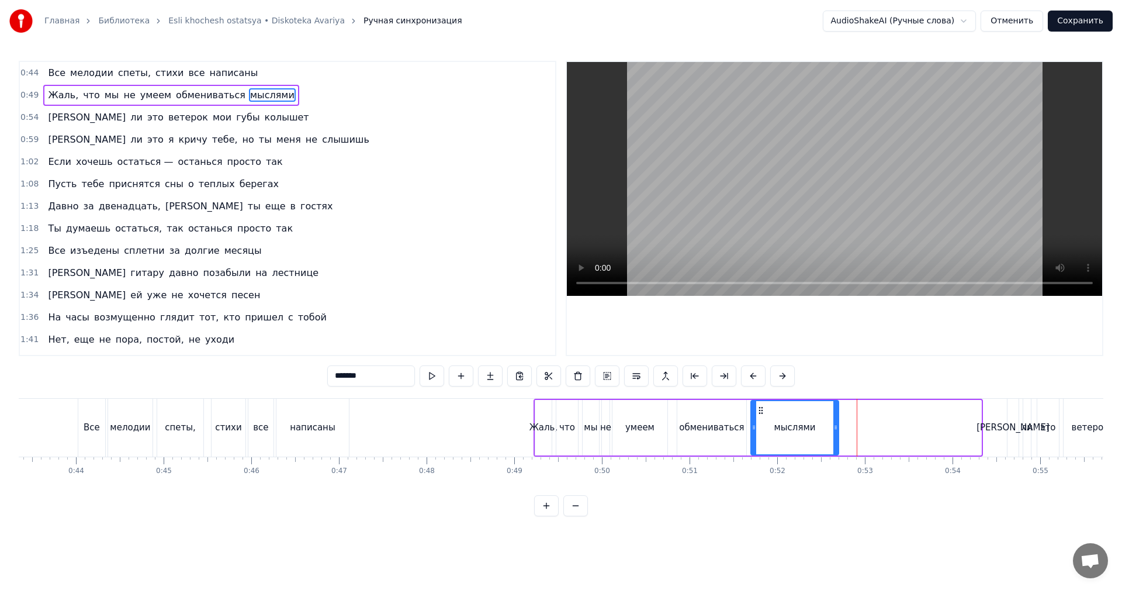
drag, startPoint x: 966, startPoint y: 425, endPoint x: 834, endPoint y: 429, distance: 132.1
click at [834, 429] on icon at bounding box center [835, 426] width 5 height 9
drag, startPoint x: 765, startPoint y: 428, endPoint x: 793, endPoint y: 396, distance: 41.8
click at [765, 427] on div "мыслями" at bounding box center [794, 427] width 86 height 53
click at [875, 198] on video at bounding box center [834, 179] width 535 height 234
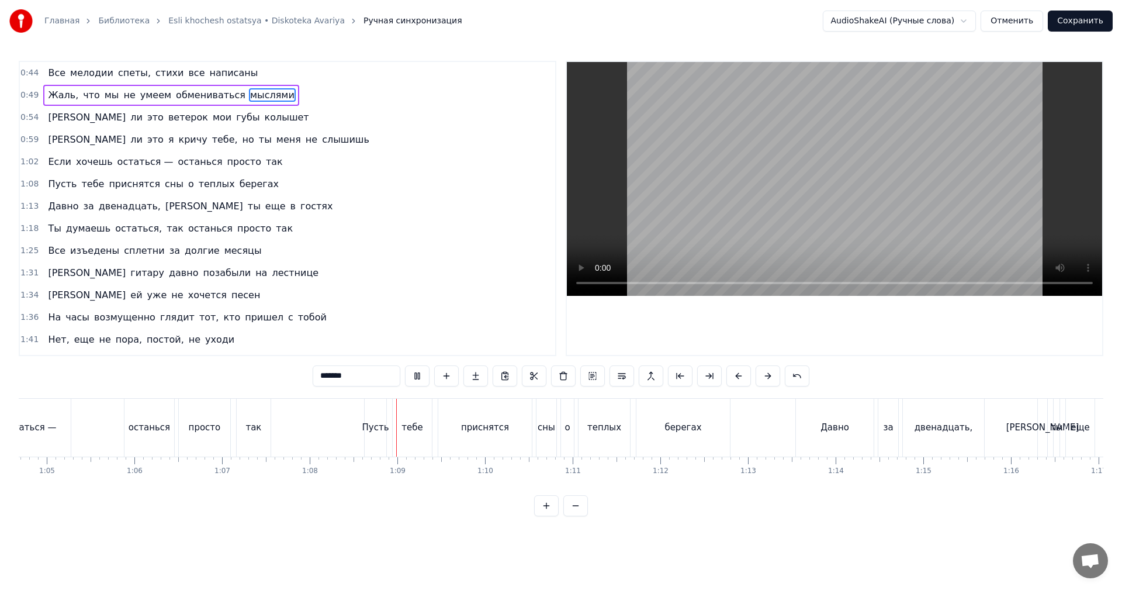
scroll to position [0, 5785]
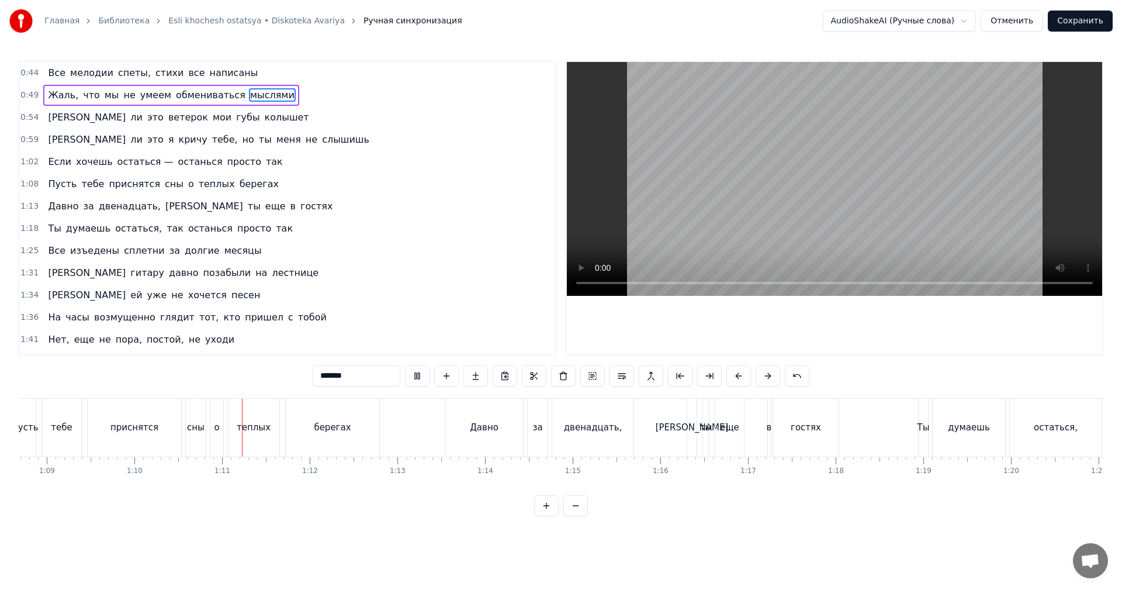
click at [787, 213] on video at bounding box center [834, 179] width 535 height 234
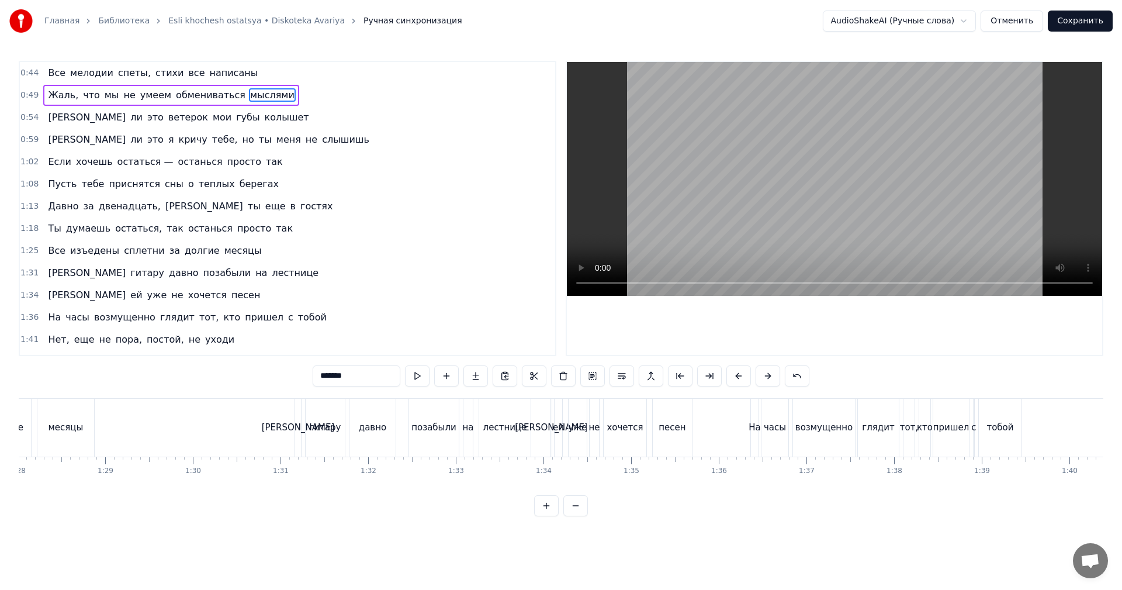
click at [370, 427] on div "давно" at bounding box center [372, 427] width 27 height 13
type input "*****"
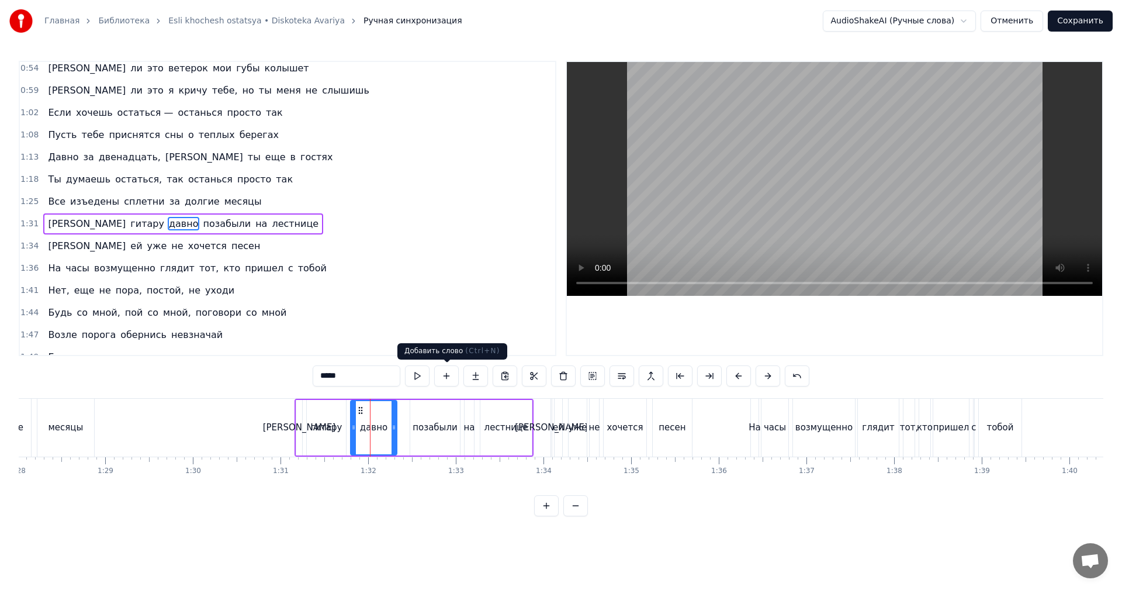
scroll to position [64, 0]
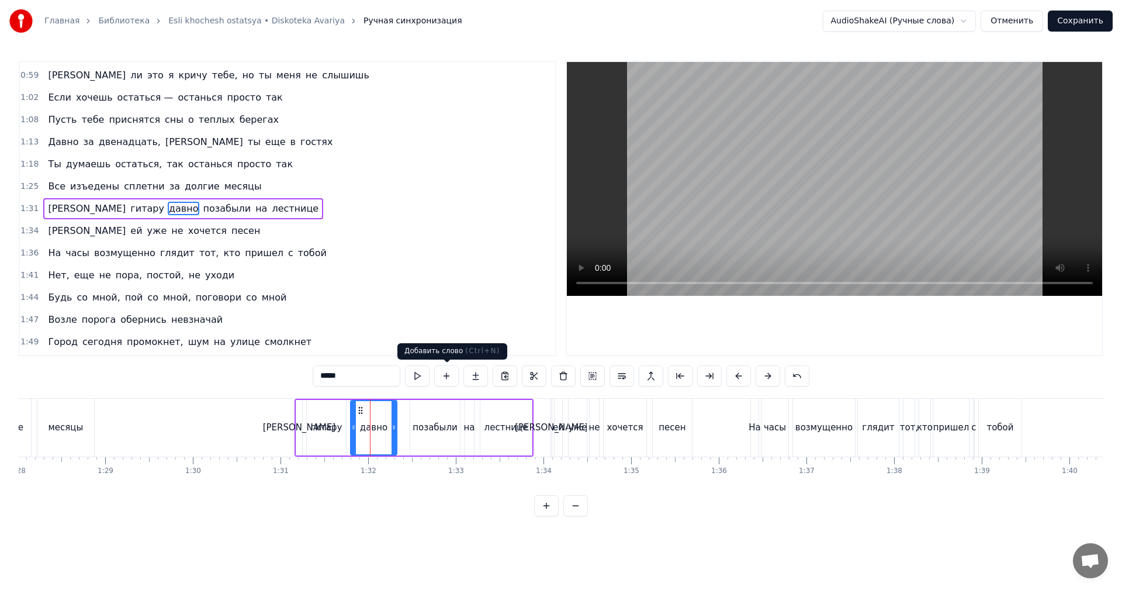
click at [790, 185] on video at bounding box center [834, 179] width 535 height 234
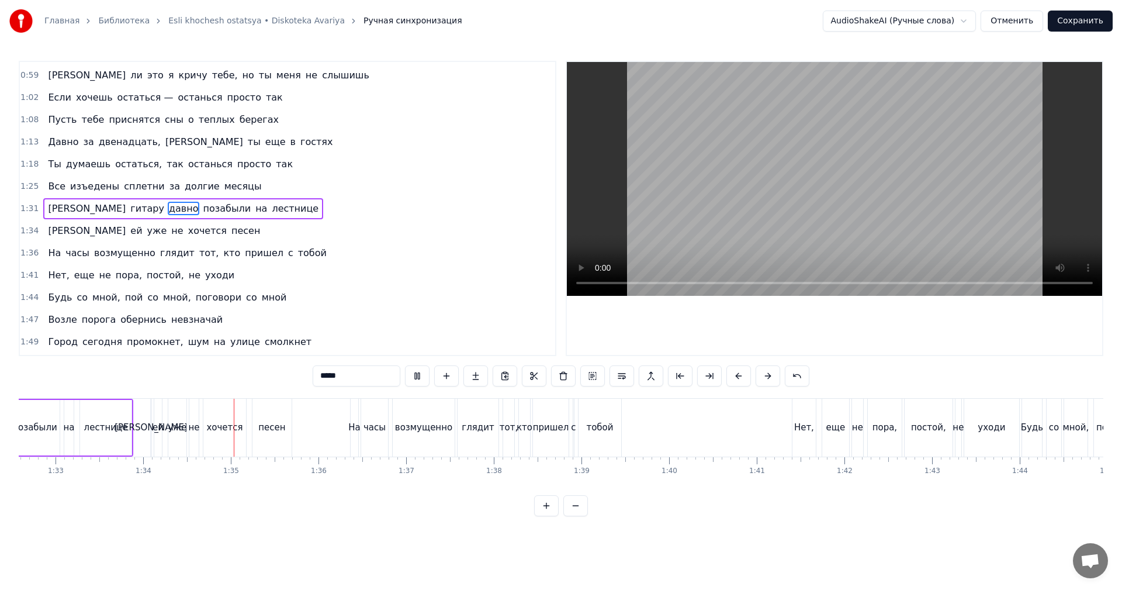
scroll to position [0, 8181]
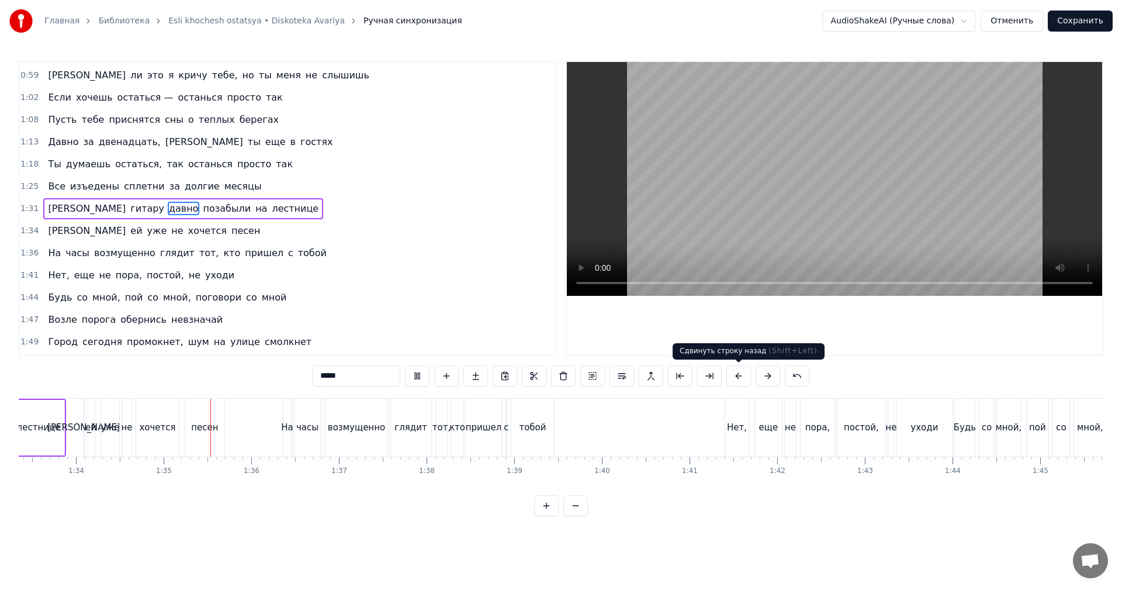
click at [774, 210] on video at bounding box center [834, 179] width 535 height 234
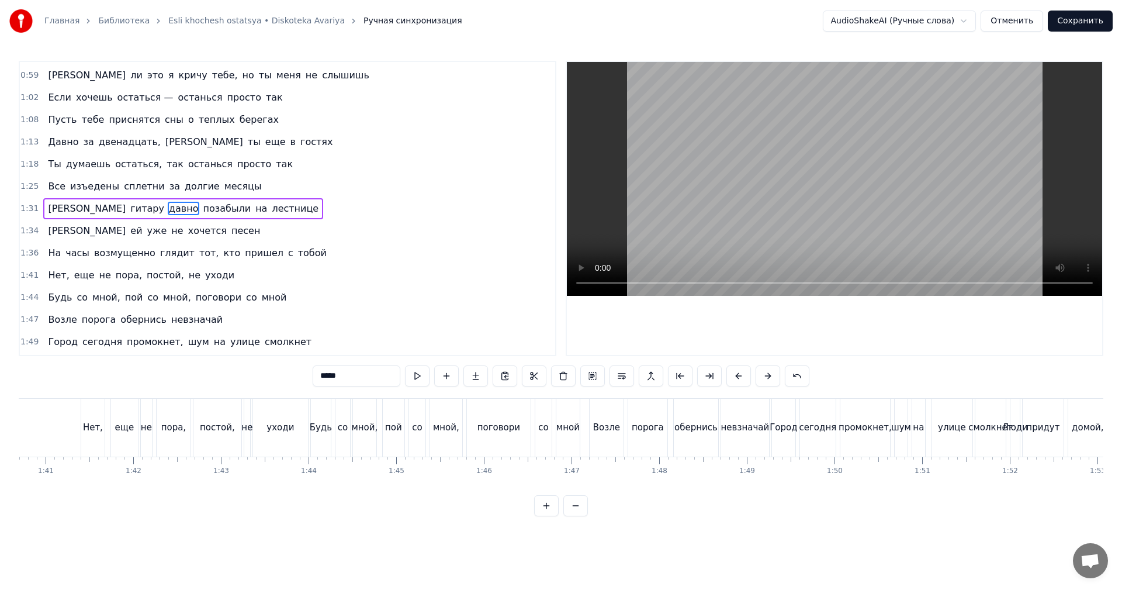
scroll to position [0, 8999]
click at [753, 414] on div "Город [DATE] промокнет, шум на [GEOGRAPHIC_DATA]" at bounding box center [715, 427] width 237 height 58
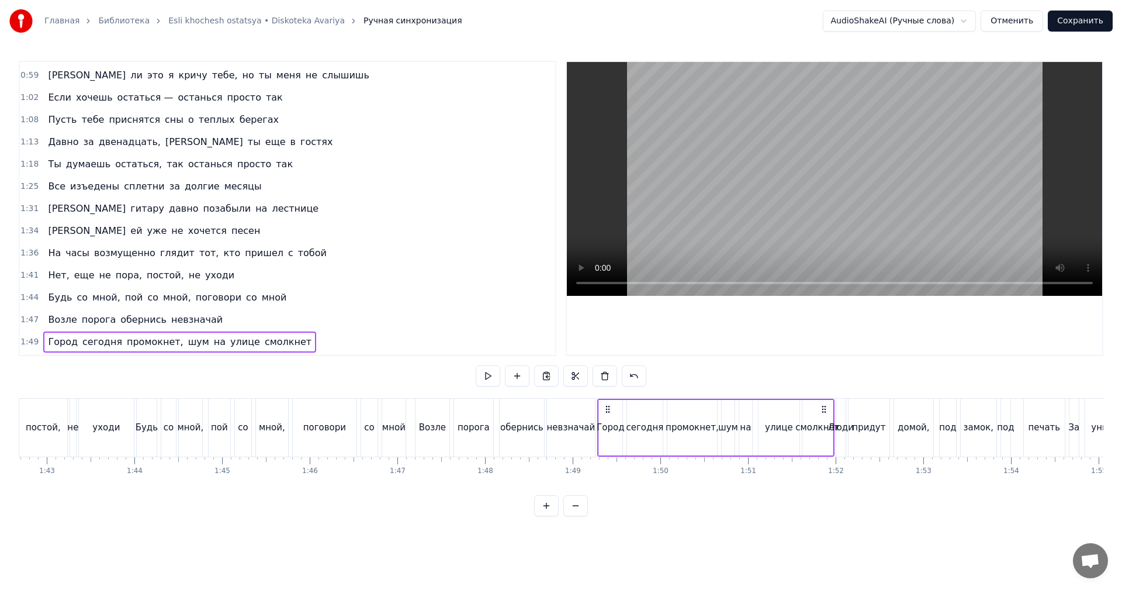
click at [813, 152] on video at bounding box center [834, 179] width 535 height 234
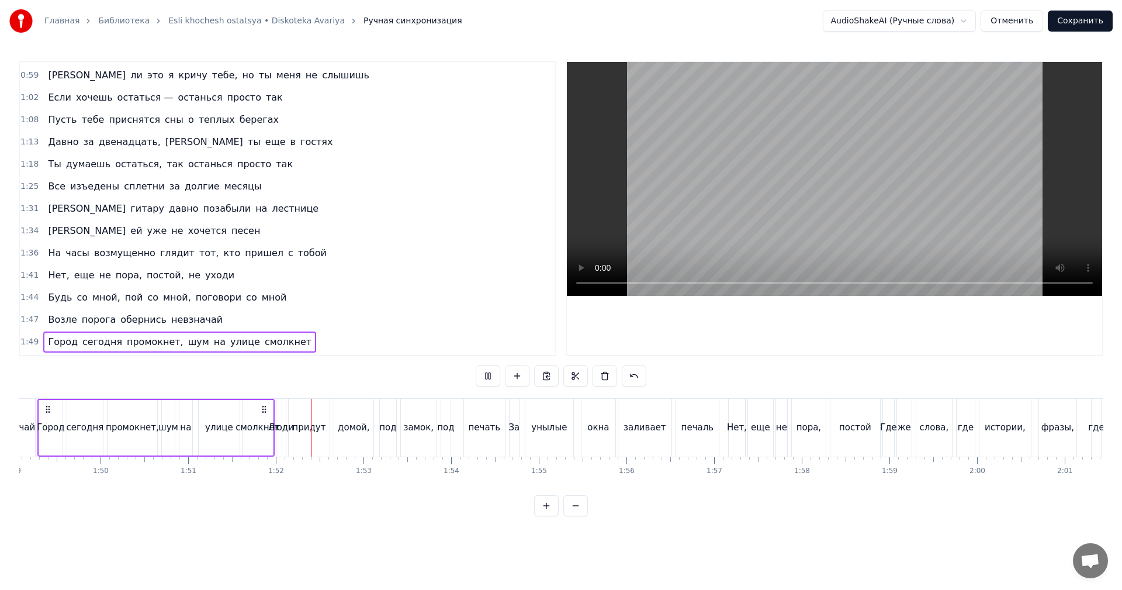
scroll to position [0, 9700]
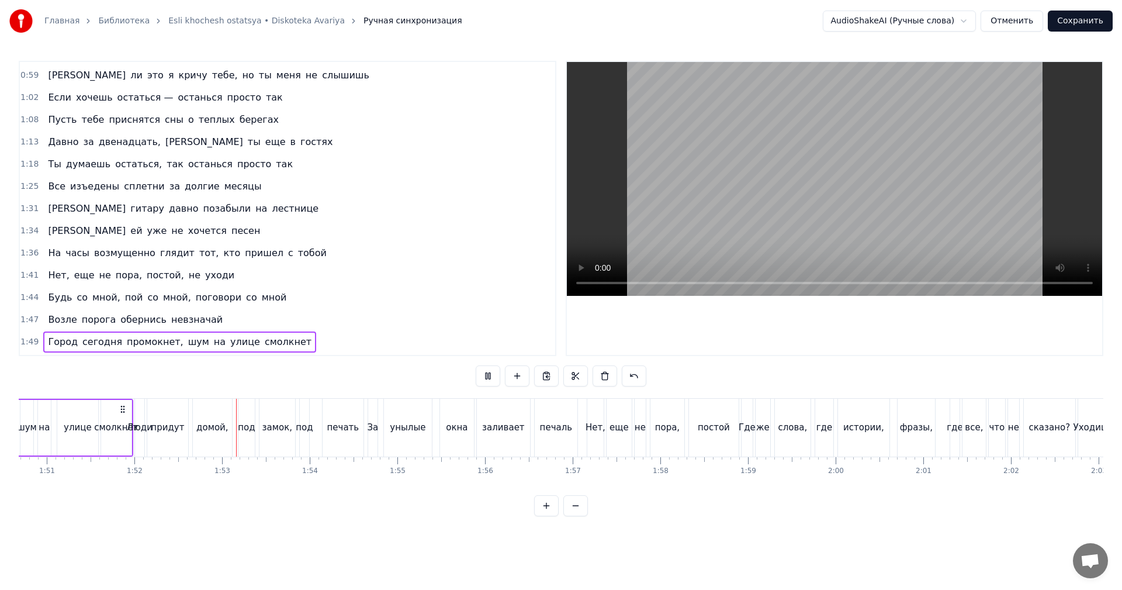
drag, startPoint x: 844, startPoint y: 191, endPoint x: 844, endPoint y: 331, distance: 140.2
click at [843, 192] on video at bounding box center [834, 179] width 535 height 234
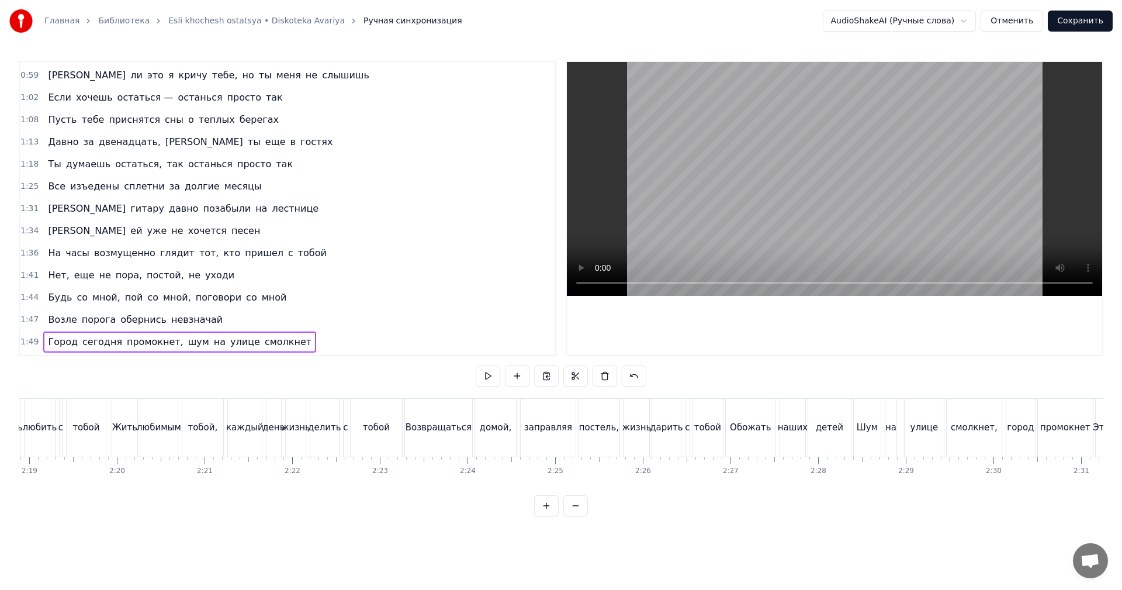
scroll to position [0, 12329]
click at [804, 422] on div "смолкнет," at bounding box center [816, 427] width 47 height 13
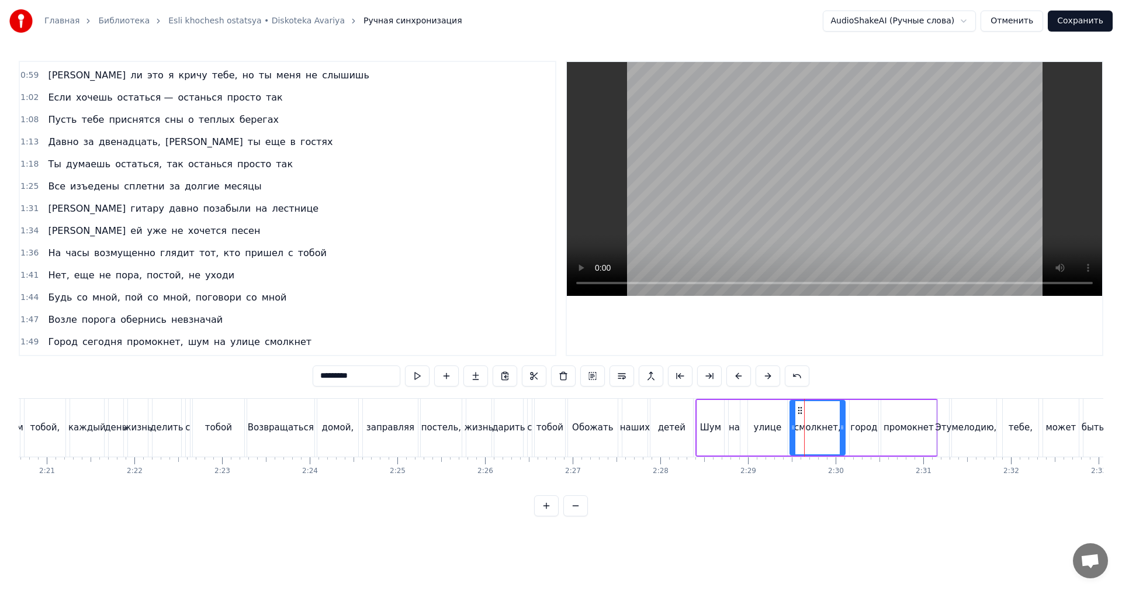
scroll to position [74, 0]
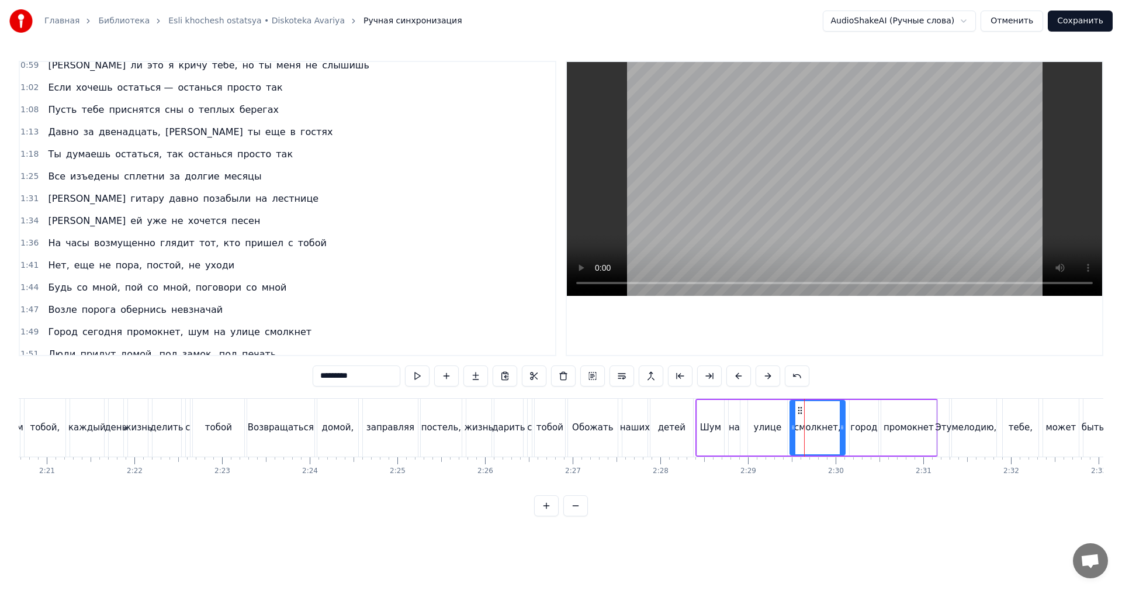
click at [871, 150] on video at bounding box center [834, 179] width 535 height 234
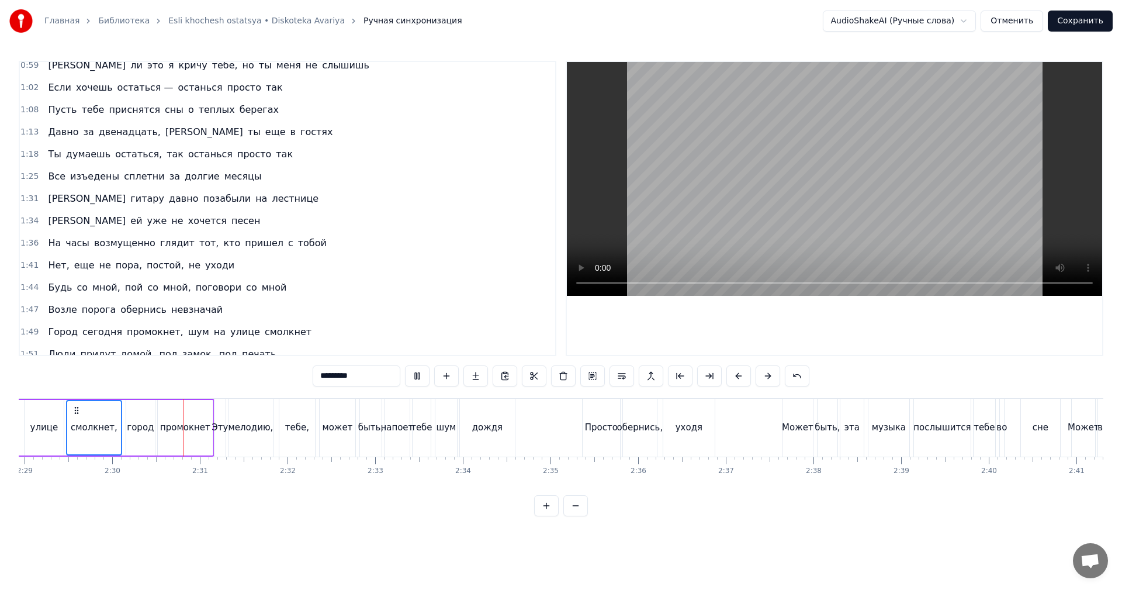
scroll to position [0, 13088]
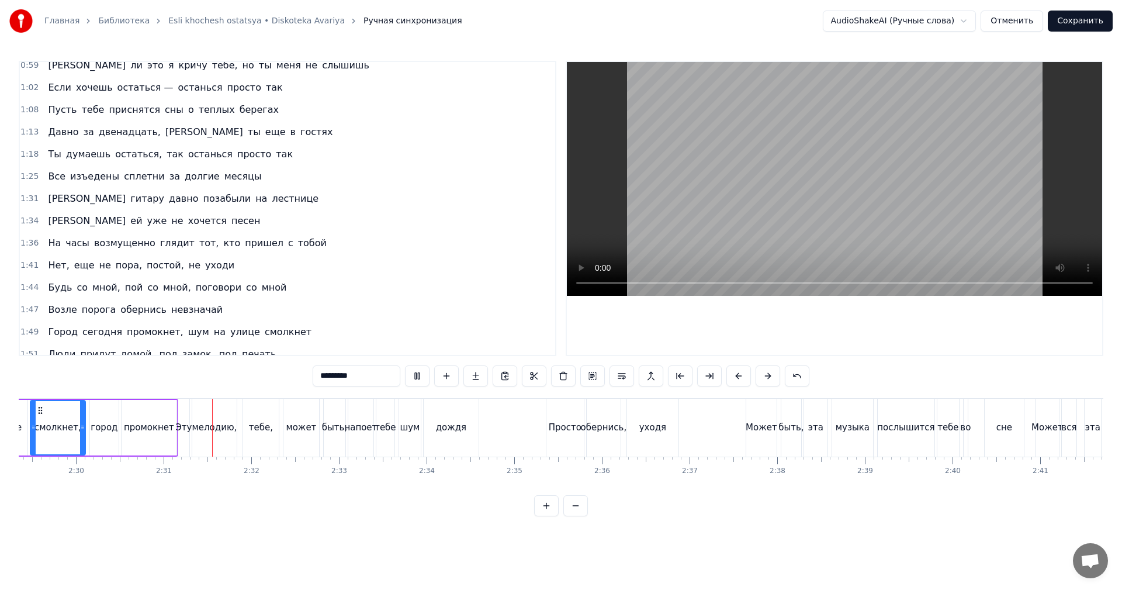
click at [715, 213] on video at bounding box center [834, 179] width 535 height 234
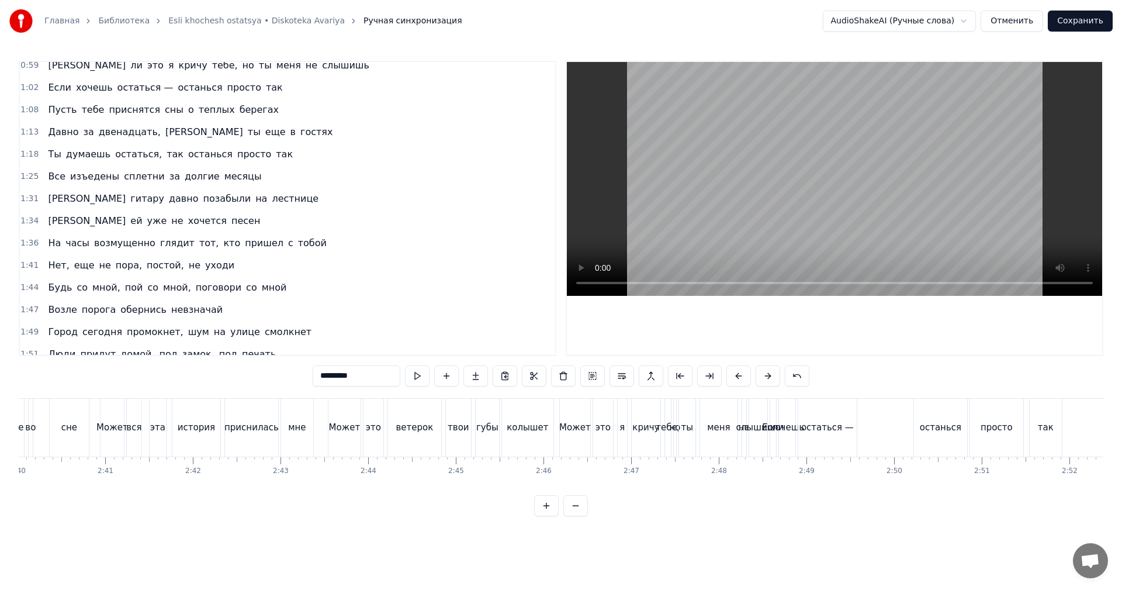
scroll to position [0, 14374]
click at [697, 431] on div "так" at bounding box center [695, 427] width 16 height 13
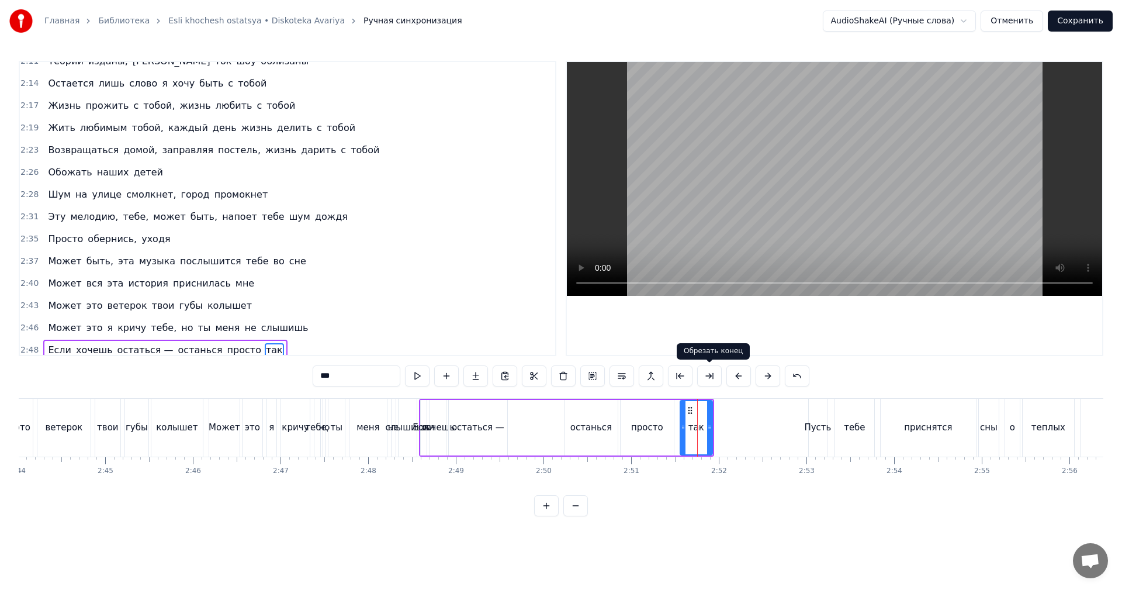
click at [775, 207] on video at bounding box center [834, 179] width 535 height 234
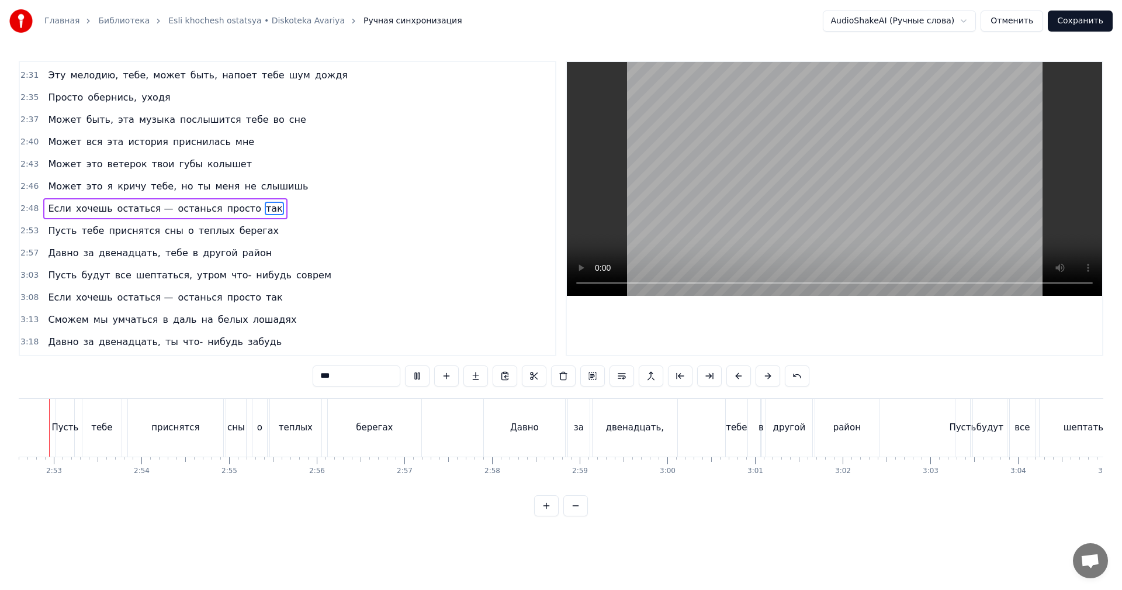
scroll to position [0, 15081]
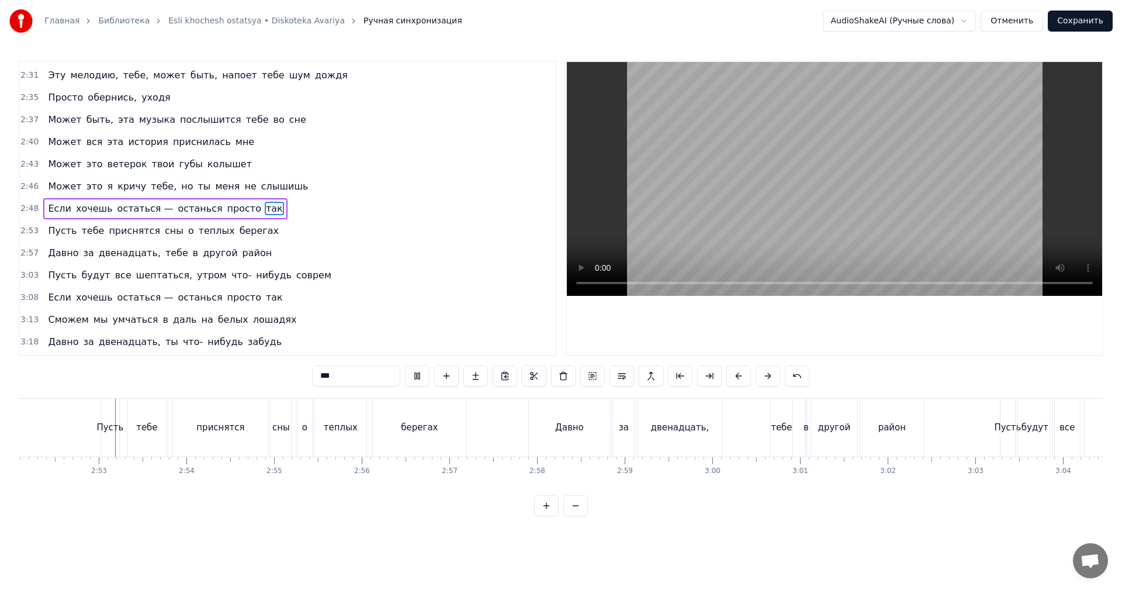
click at [606, 427] on div "Давно" at bounding box center [569, 427] width 81 height 58
type input "*****"
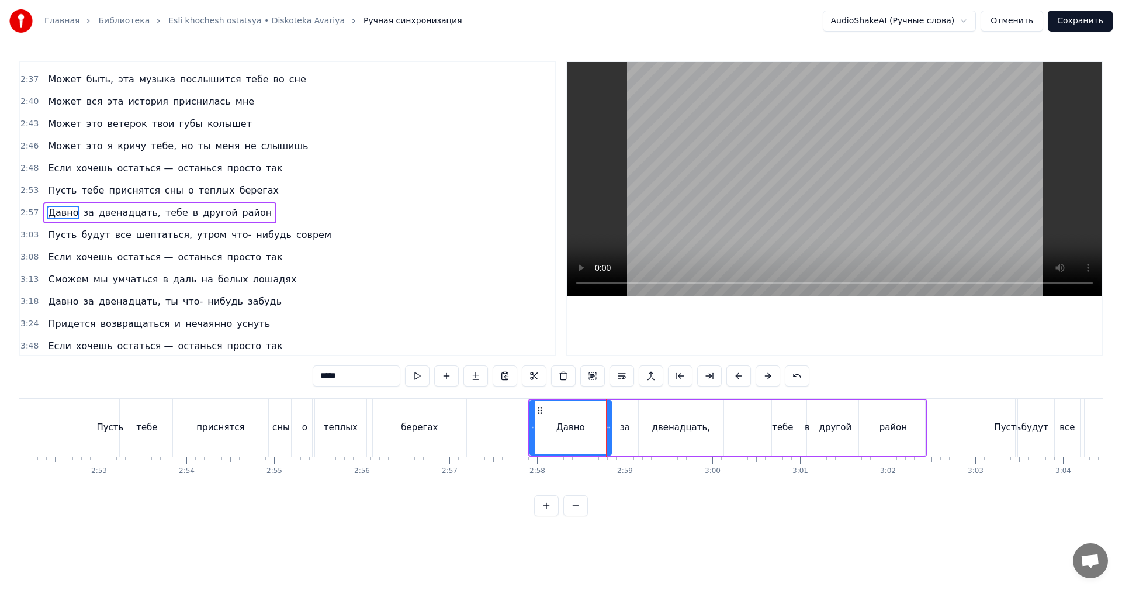
scroll to position [708, 0]
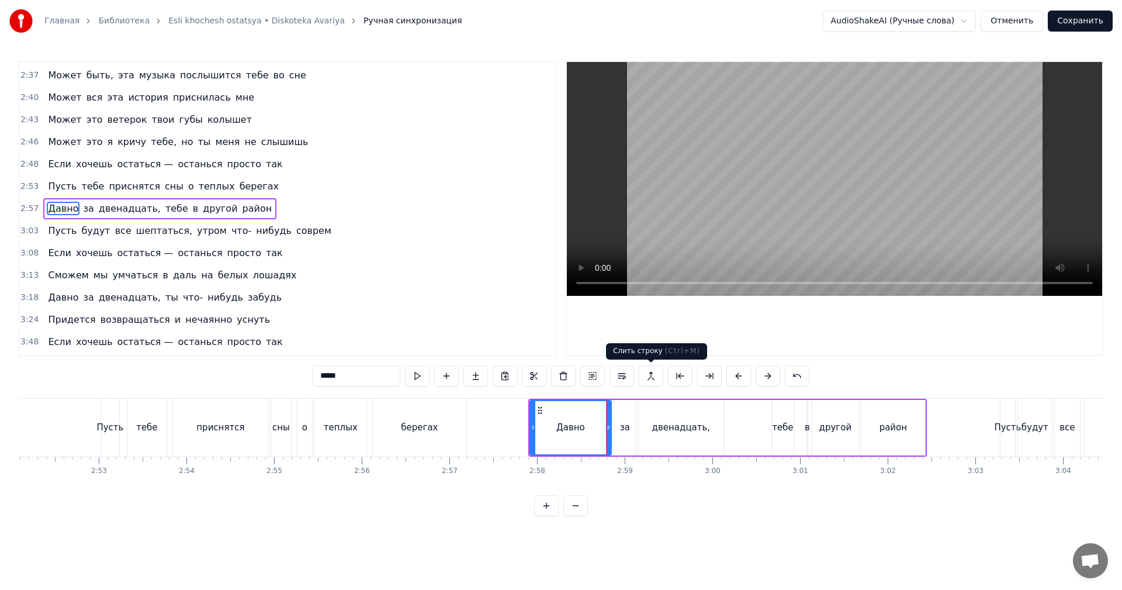
click at [799, 154] on video at bounding box center [834, 179] width 535 height 234
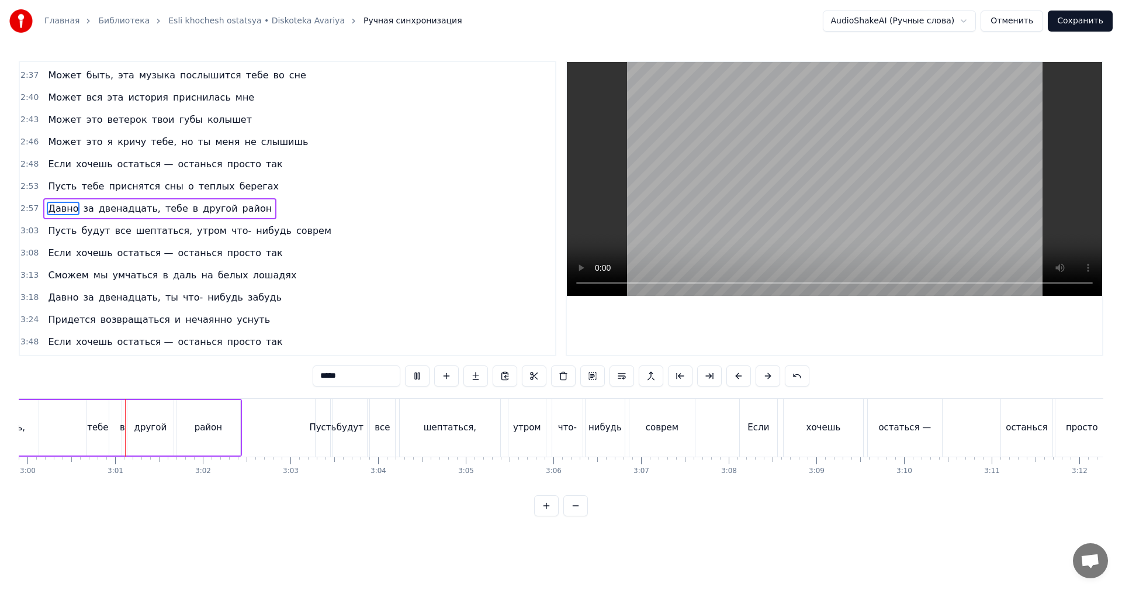
click at [781, 203] on video at bounding box center [834, 179] width 535 height 234
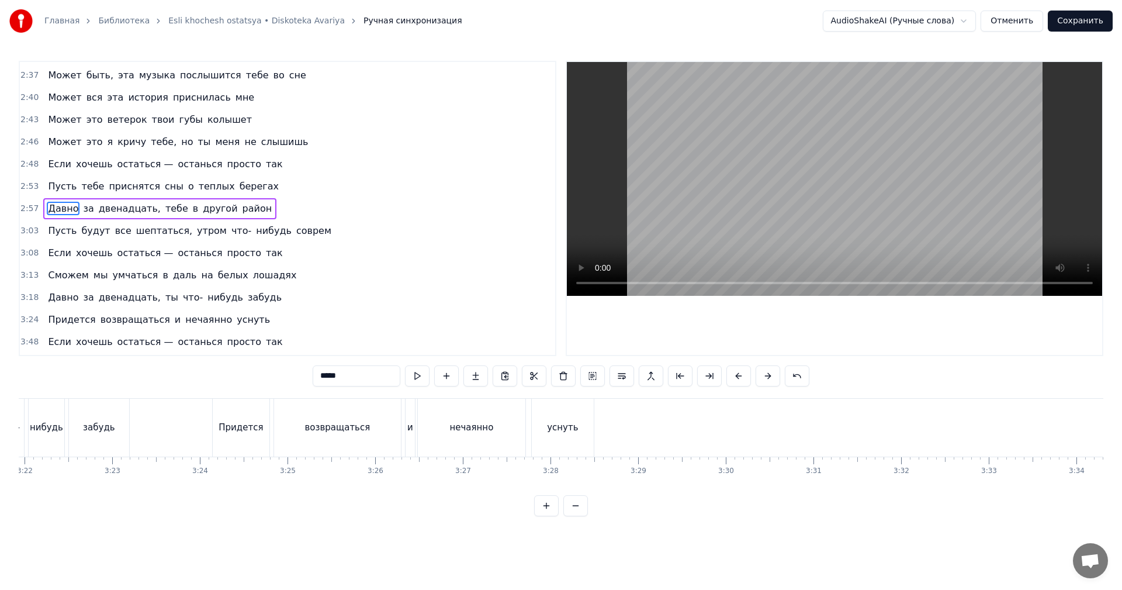
scroll to position [0, 17869]
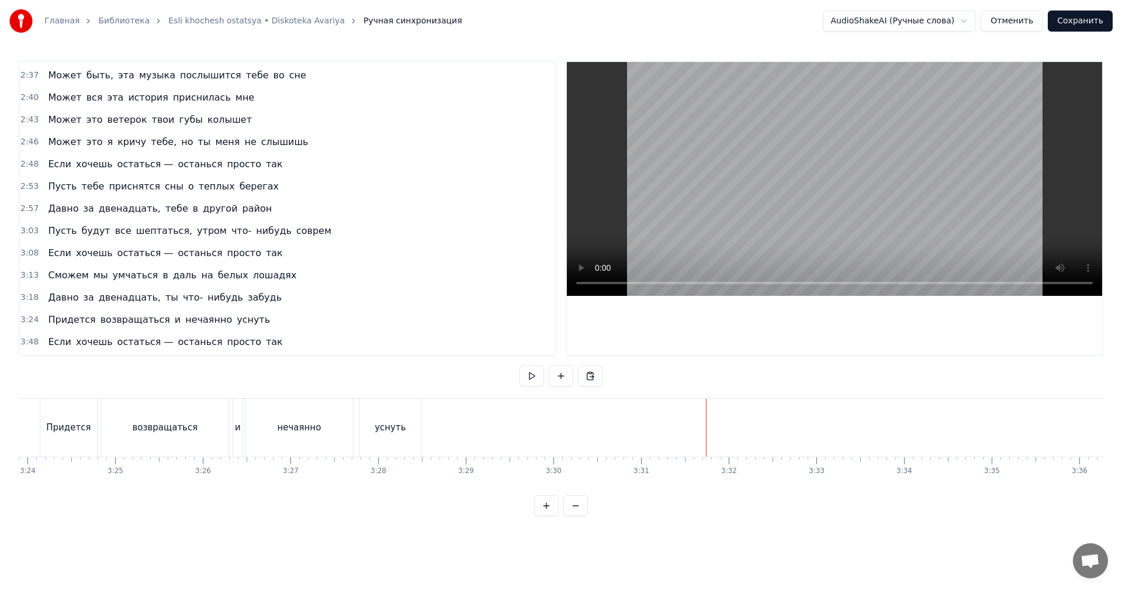
click at [894, 180] on video at bounding box center [834, 179] width 535 height 234
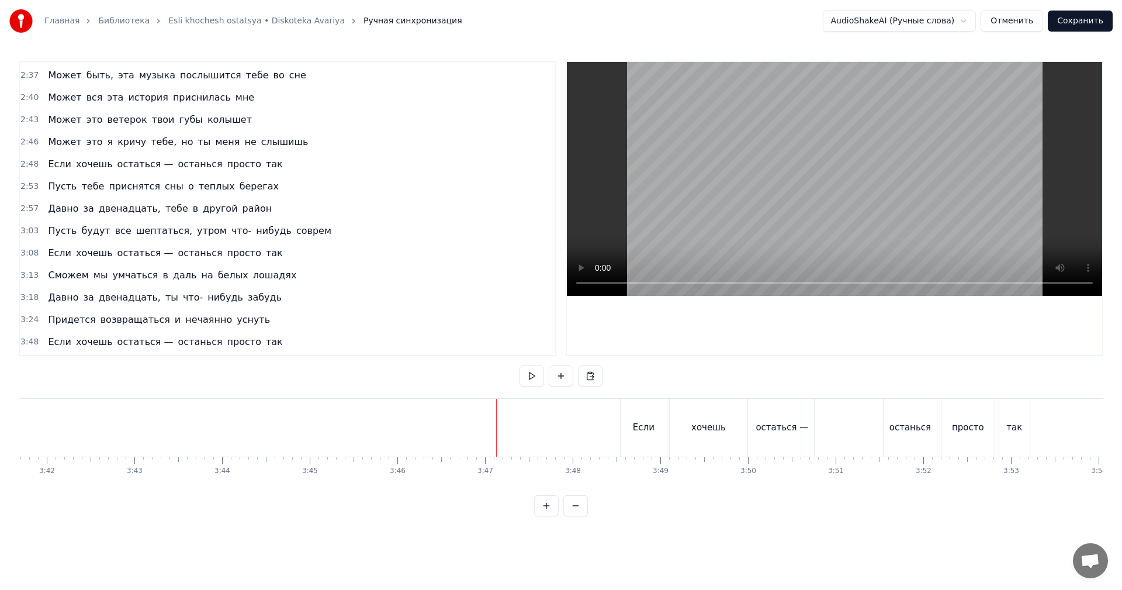
click at [858, 186] on video at bounding box center [834, 179] width 535 height 234
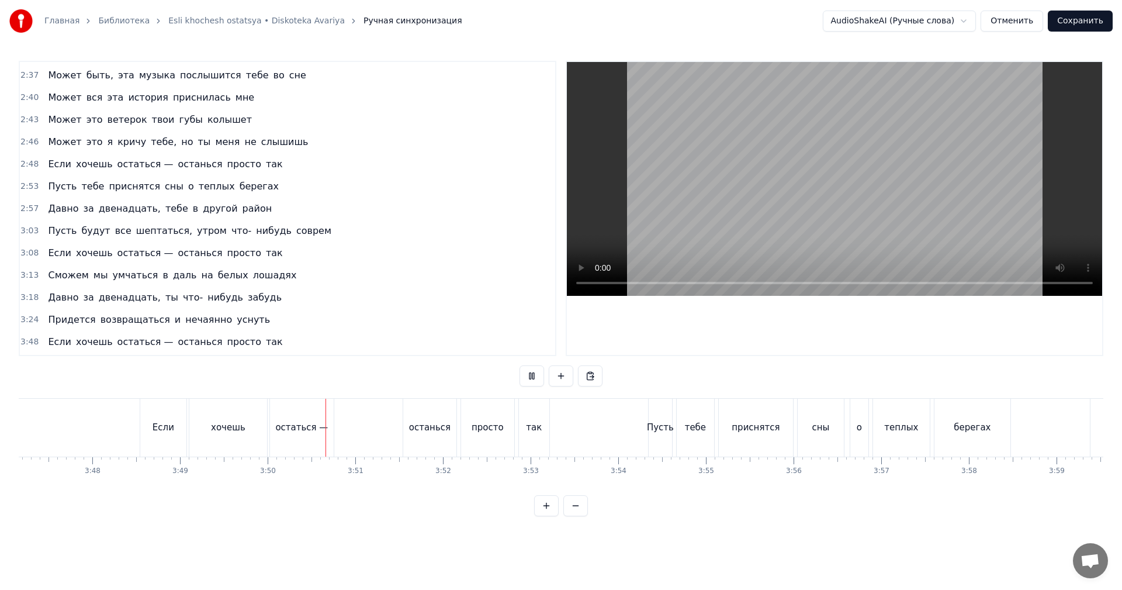
scroll to position [0, 20070]
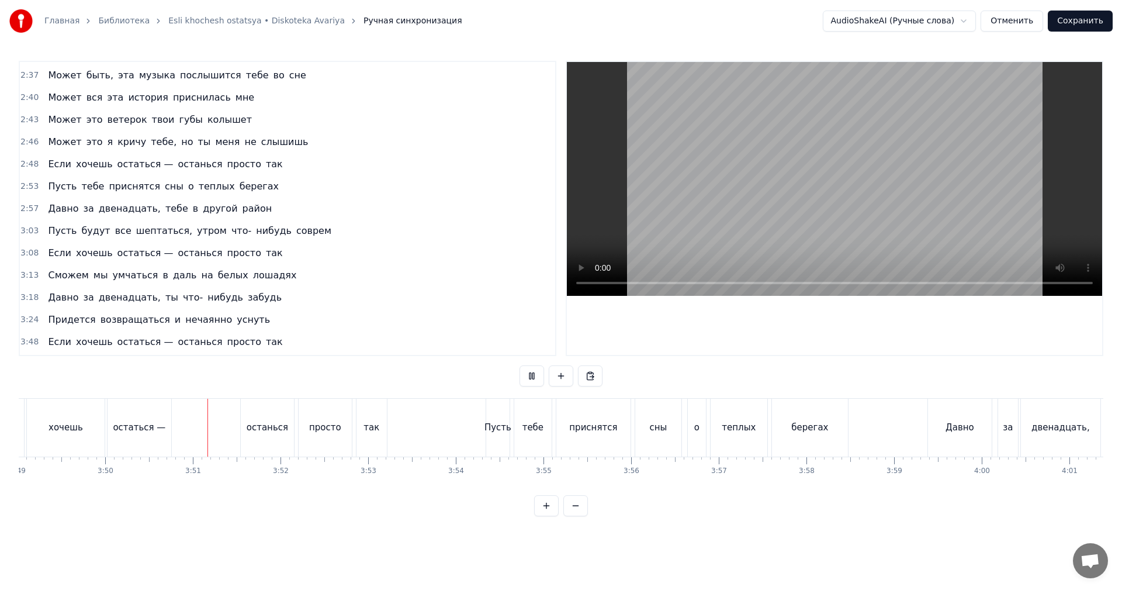
click at [754, 431] on div "теплых" at bounding box center [738, 427] width 57 height 58
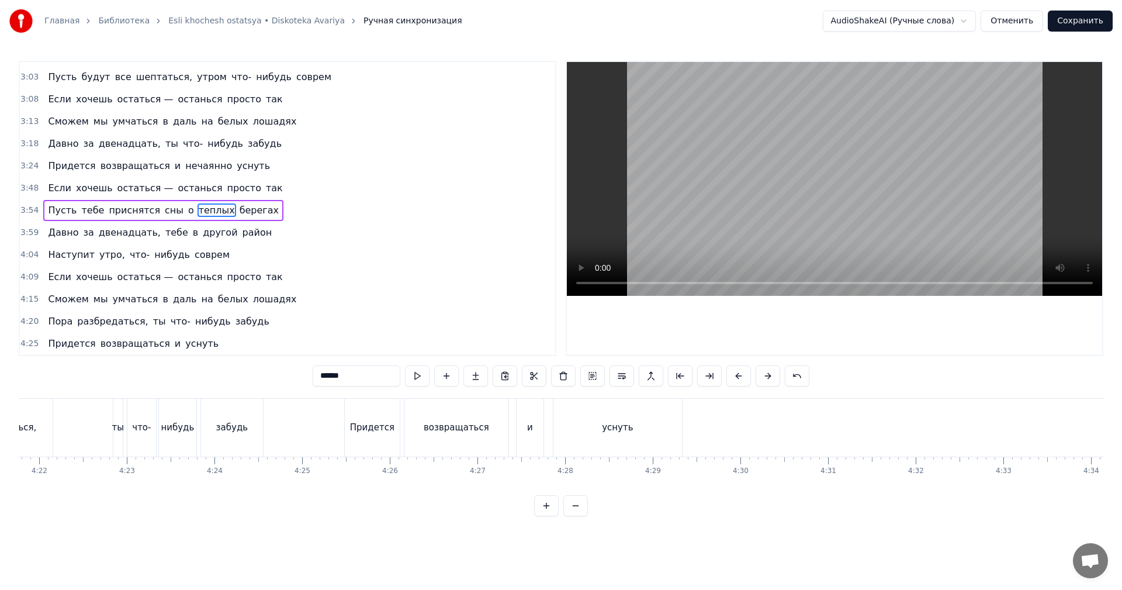
scroll to position [0, 23167]
click at [1090, 27] on button "Сохранить" at bounding box center [1080, 21] width 65 height 21
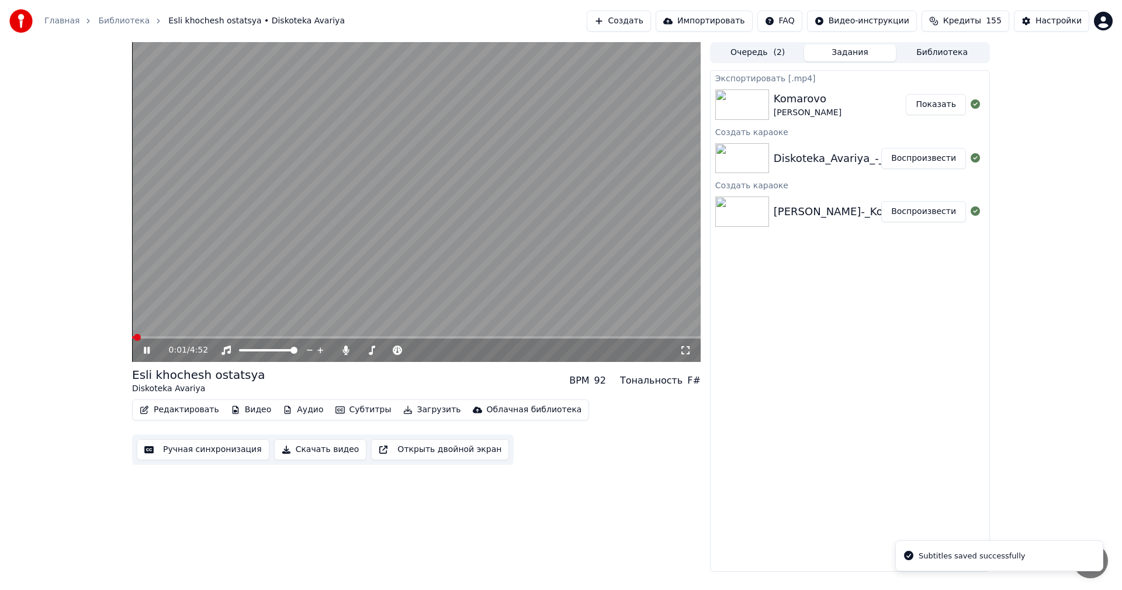
click at [302, 452] on button "Скачать видео" at bounding box center [320, 449] width 93 height 21
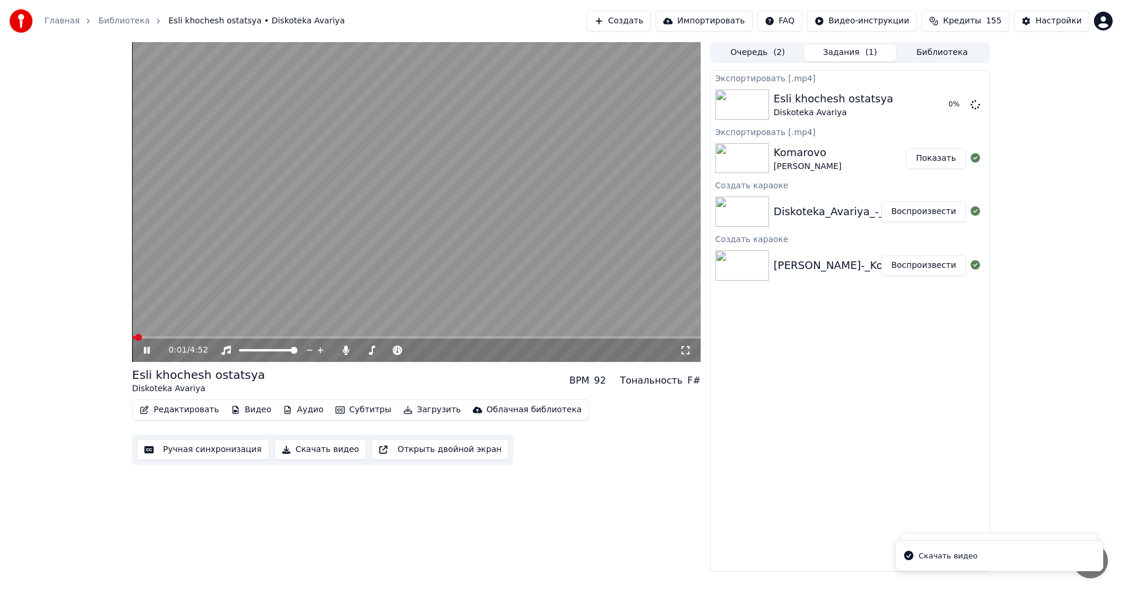
click at [412, 229] on video at bounding box center [416, 202] width 568 height 320
click at [933, 100] on button "Показать" at bounding box center [936, 104] width 60 height 21
